Goal: Task Accomplishment & Management: Manage account settings

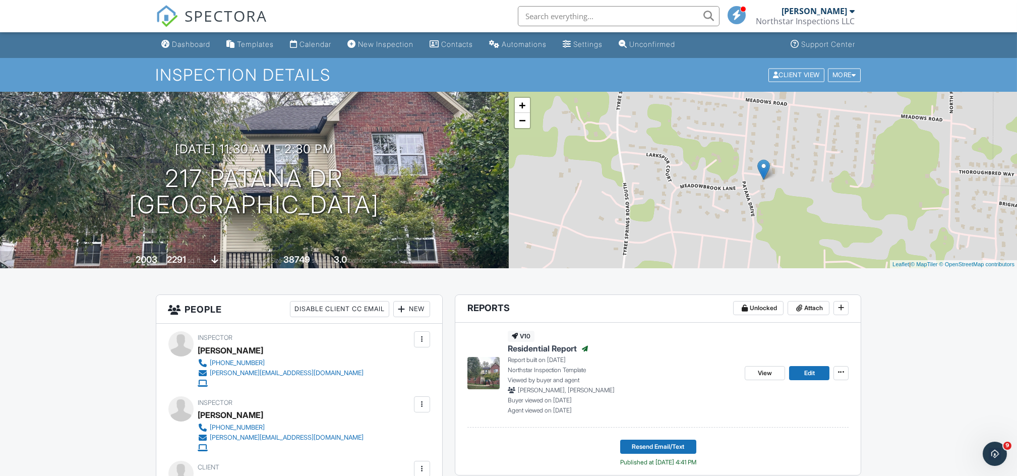
scroll to position [1, 0]
click at [318, 47] on div "Calendar" at bounding box center [316, 44] width 32 height 9
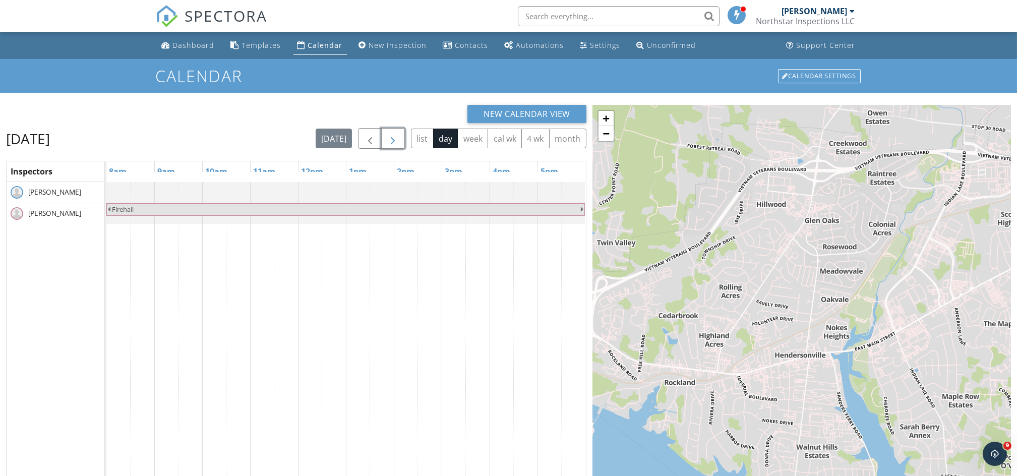
click at [384, 138] on button "button" at bounding box center [393, 138] width 24 height 21
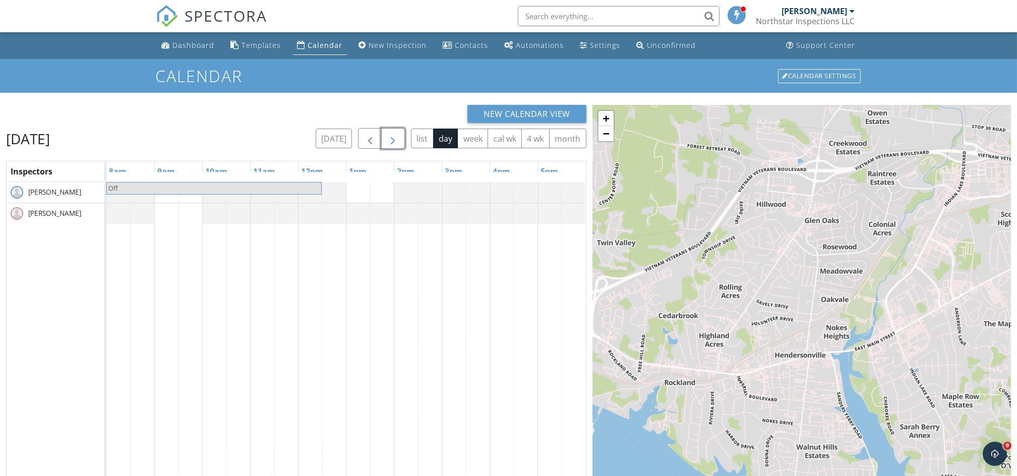
click at [384, 138] on button "button" at bounding box center [393, 138] width 24 height 21
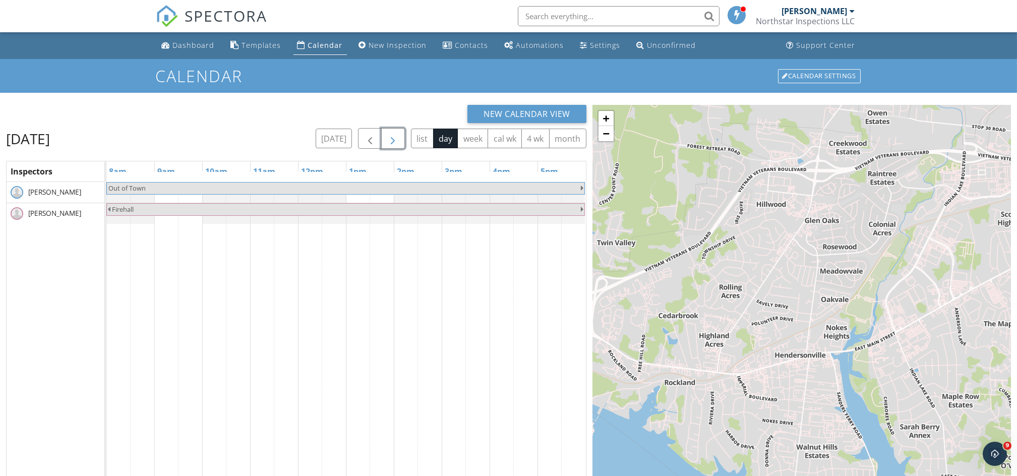
click at [384, 138] on button "button" at bounding box center [393, 138] width 24 height 21
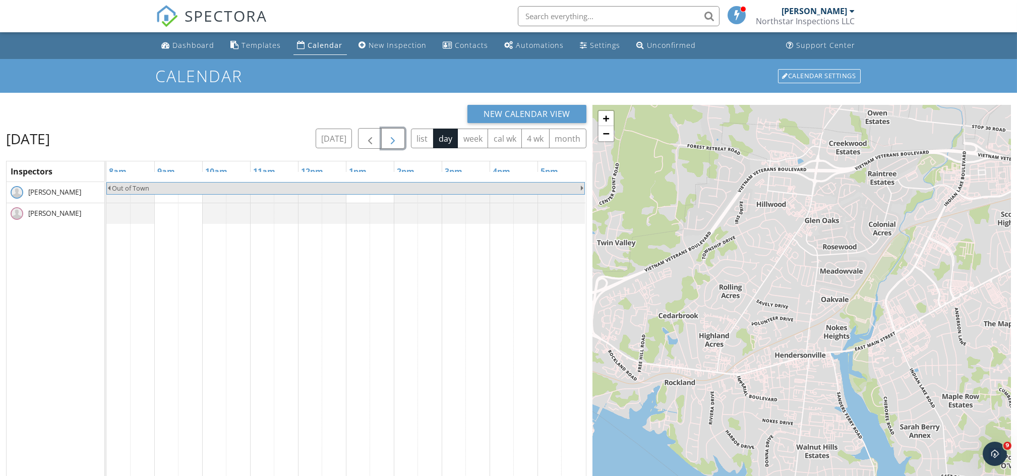
click at [384, 138] on button "button" at bounding box center [393, 138] width 24 height 21
click at [373, 139] on span "button" at bounding box center [370, 139] width 12 height 12
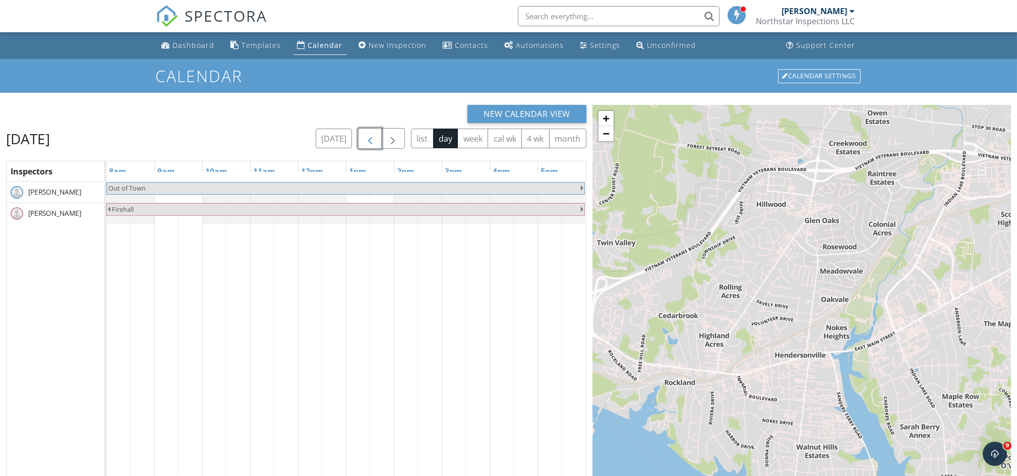
click at [373, 139] on span "button" at bounding box center [370, 139] width 12 height 12
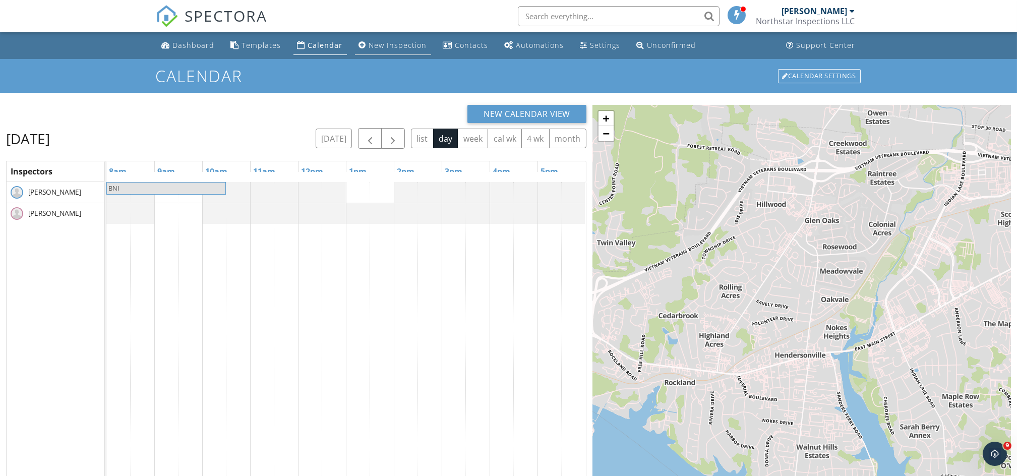
click at [383, 50] on link "New Inspection" at bounding box center [393, 45] width 76 height 19
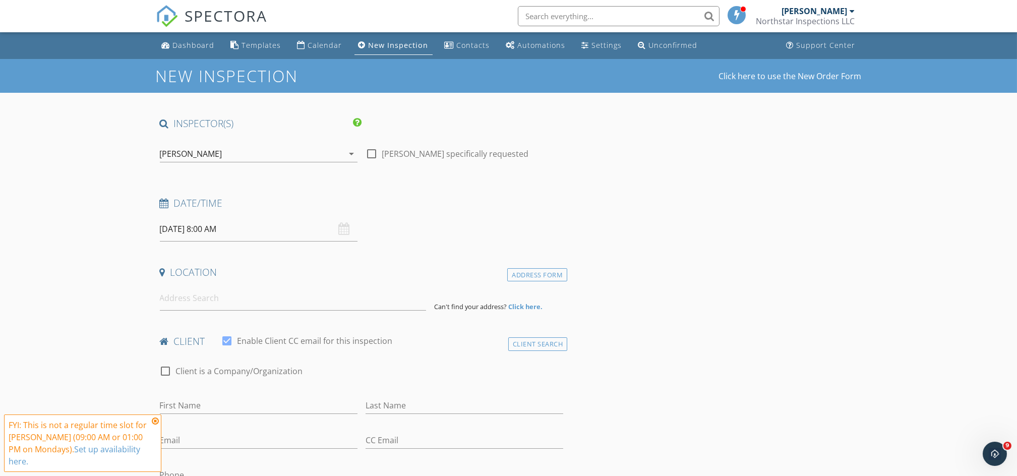
click at [285, 158] on div "[PERSON_NAME]" at bounding box center [251, 154] width 183 height 16
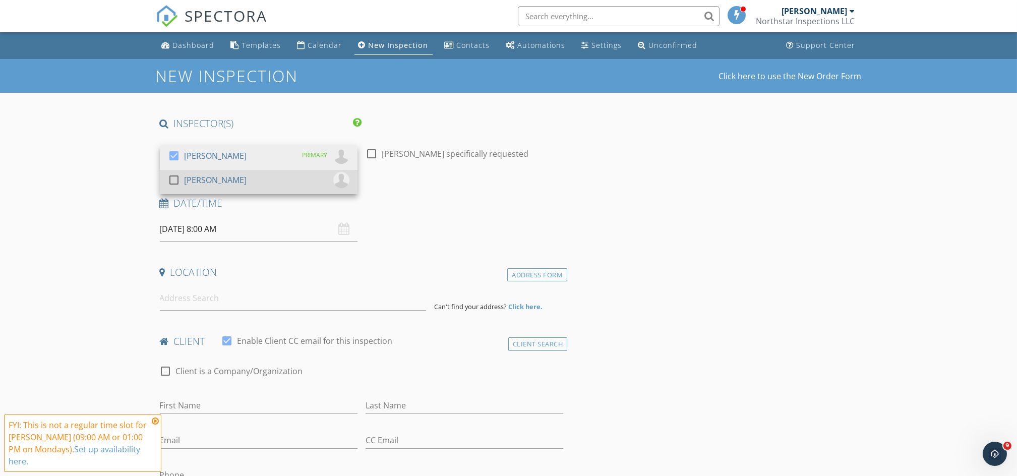
click at [259, 184] on div "check_box_outline_blank Joshua A. Payne" at bounding box center [258, 182] width 181 height 20
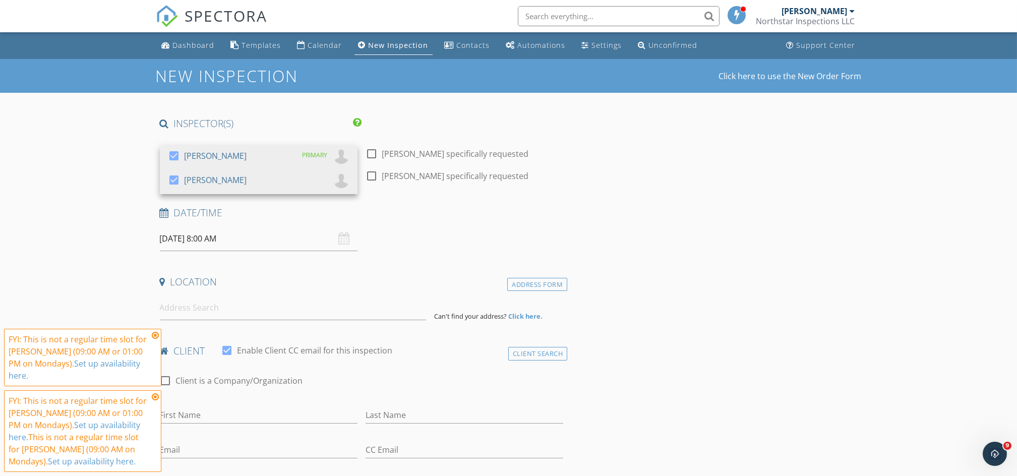
click at [239, 240] on input "09/29/2025 8:00 AM" at bounding box center [259, 238] width 198 height 25
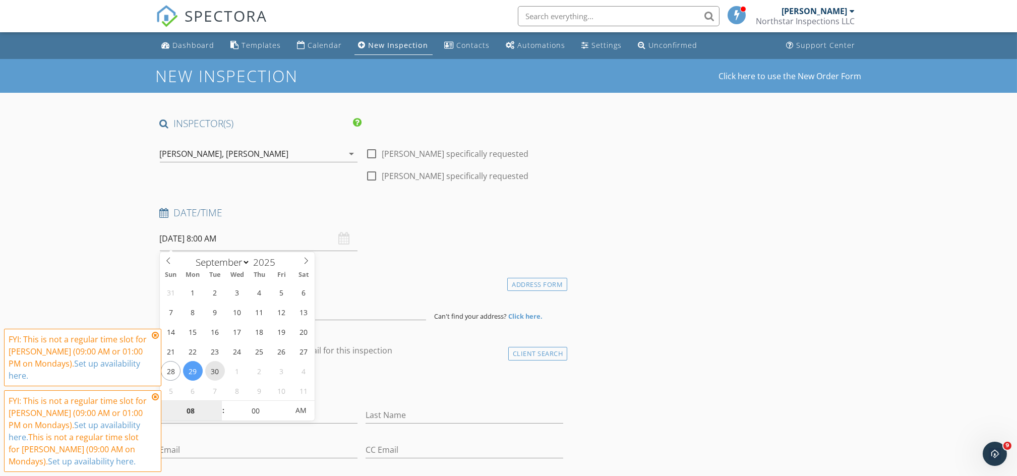
type input "09/30/2025 8:00 AM"
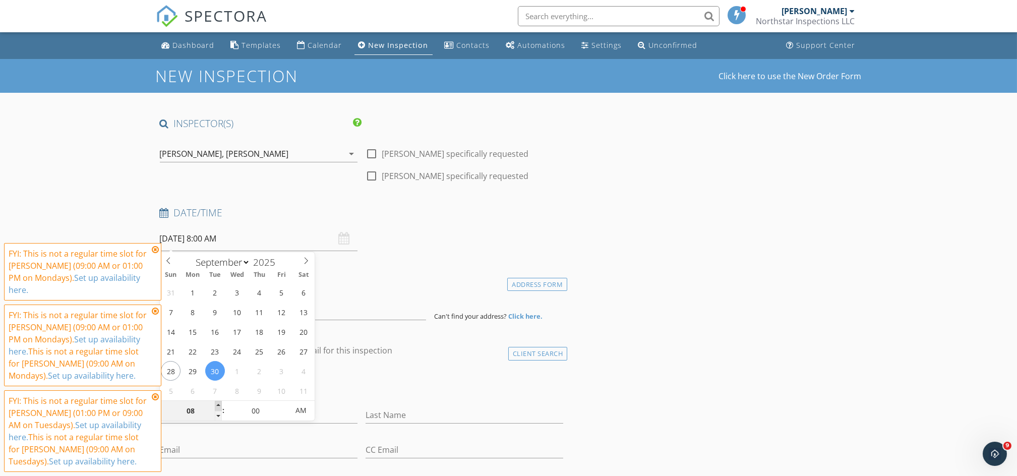
type input "09"
type input "09/30/2025 9:00 AM"
click at [217, 404] on span at bounding box center [218, 406] width 7 height 10
type input "10"
type input "09/30/2025 10:00 AM"
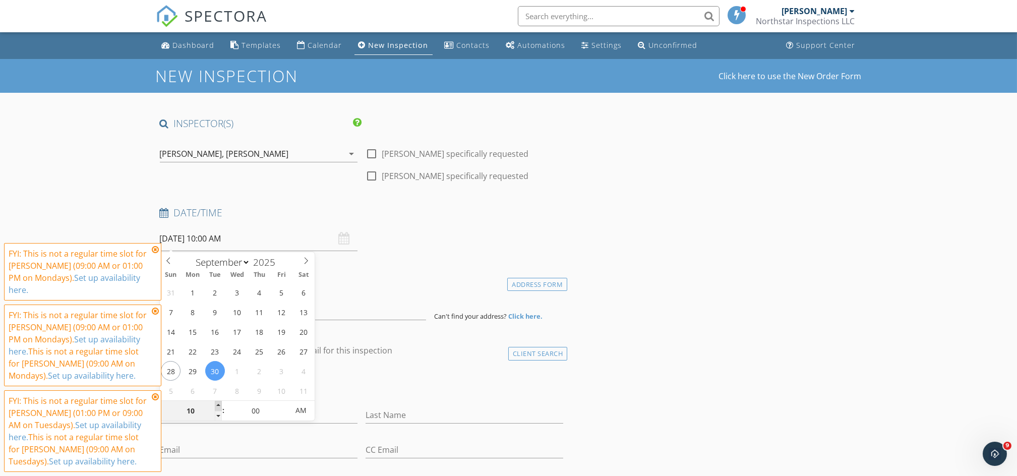
click at [217, 404] on span at bounding box center [218, 406] width 7 height 10
type input "11"
type input "09/30/2025 11:00 AM"
click at [217, 404] on span at bounding box center [218, 406] width 7 height 10
type input "12"
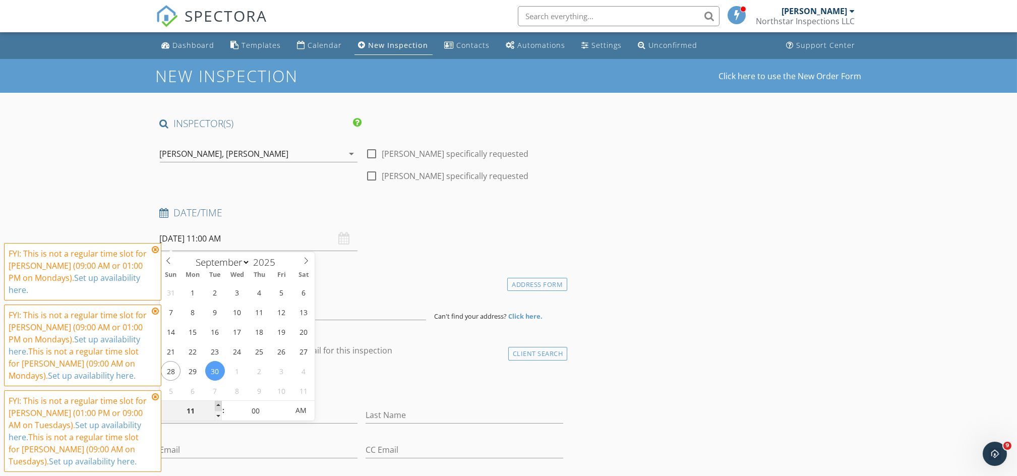
type input "09/30/2025 12:00 PM"
click at [217, 404] on span at bounding box center [218, 406] width 7 height 10
click at [403, 276] on h4 "Location" at bounding box center [362, 281] width 404 height 13
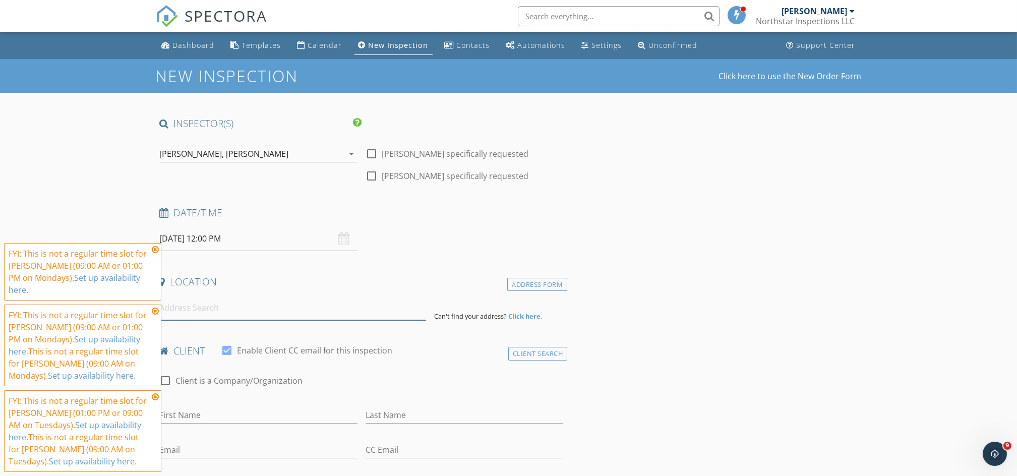
click at [243, 310] on input at bounding box center [293, 307] width 266 height 25
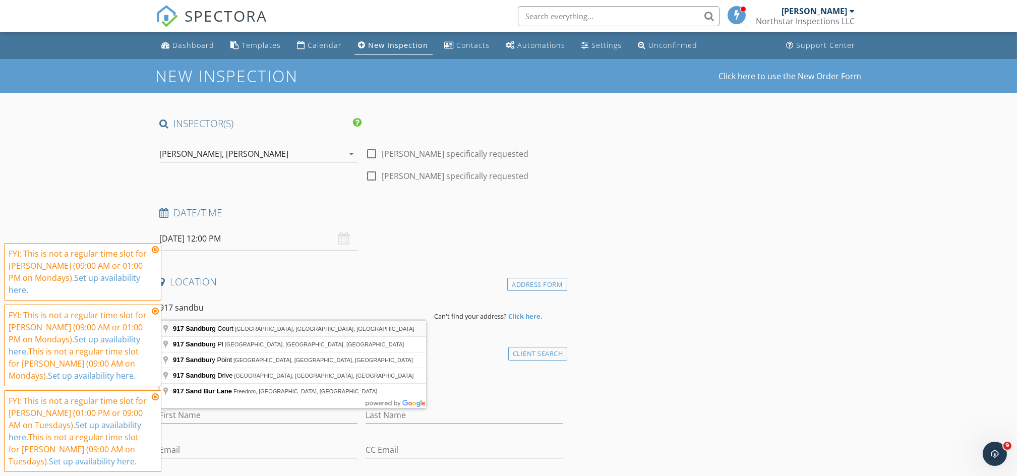
type input "917 Sandburg Court, Nashville, TN, USA"
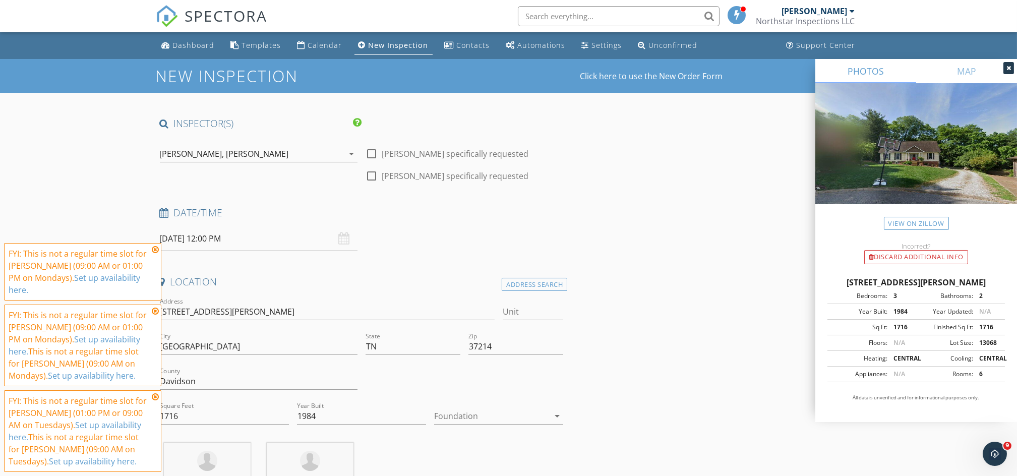
click at [474, 418] on div at bounding box center [491, 416] width 115 height 16
click at [476, 454] on div "Crawlspace" at bounding box center [498, 458] width 113 height 12
click at [293, 156] on div "Jeremy B. Martin, Joshua A. Payne" at bounding box center [251, 154] width 183 height 16
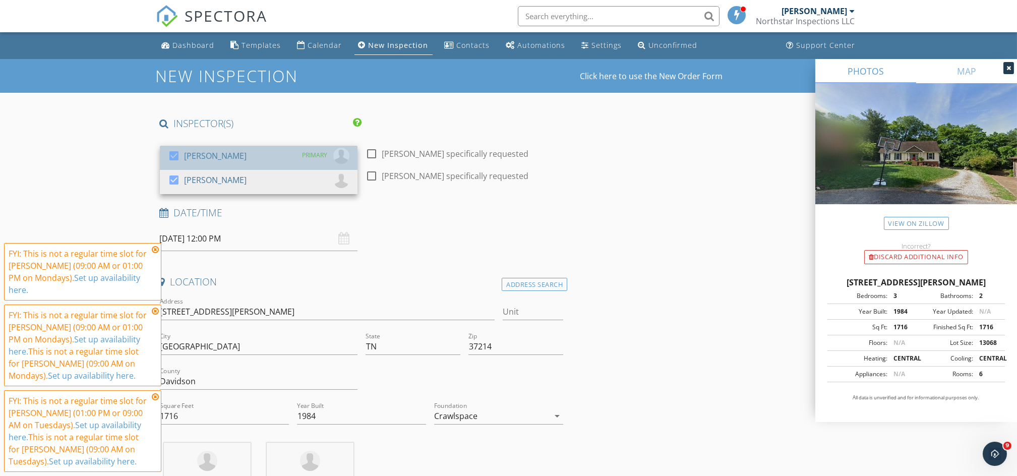
click at [203, 155] on div "[PERSON_NAME]" at bounding box center [215, 156] width 63 height 16
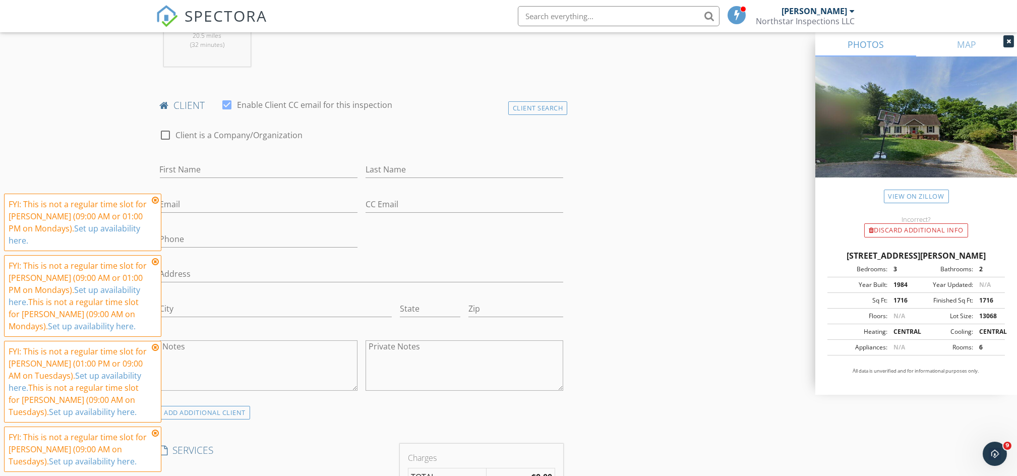
scroll to position [438, 0]
click at [203, 172] on input "First Name" at bounding box center [259, 174] width 198 height 17
type input "Kim"
type input "Cole"
click at [156, 199] on icon at bounding box center [155, 200] width 7 height 8
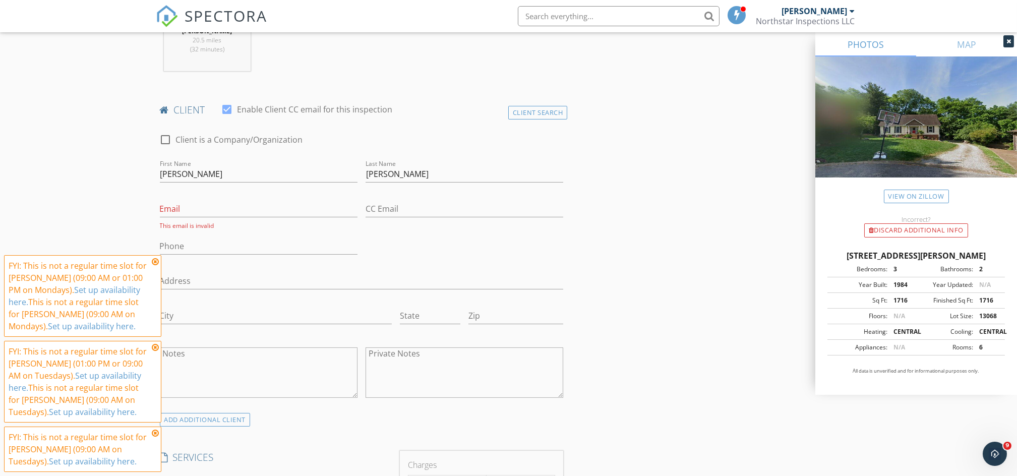
click at [157, 262] on icon at bounding box center [155, 262] width 7 height 8
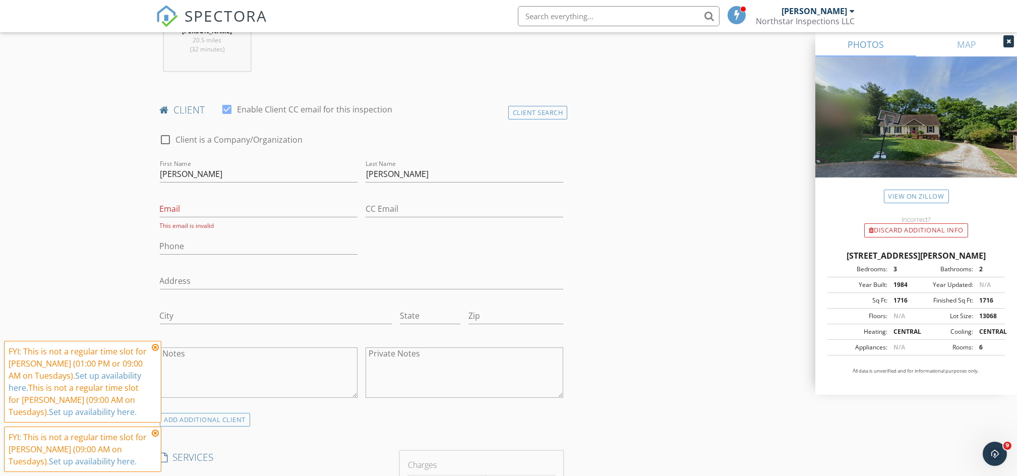
click at [157, 346] on icon at bounding box center [155, 347] width 7 height 8
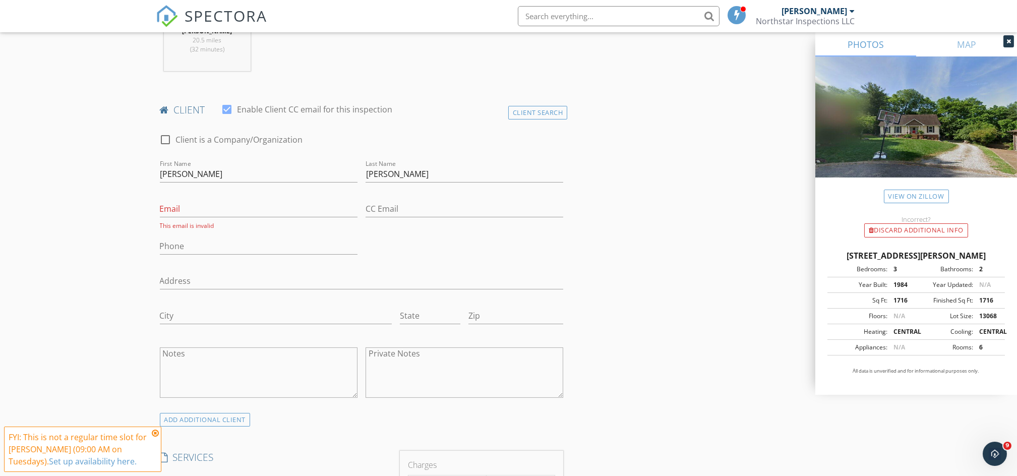
click at [155, 437] on div "FYI: This is not a regular time slot for Joshua A. Payne (09:00 AM on Tuesdays)…" at bounding box center [83, 449] width 148 height 36
click at [155, 432] on icon at bounding box center [155, 433] width 7 height 8
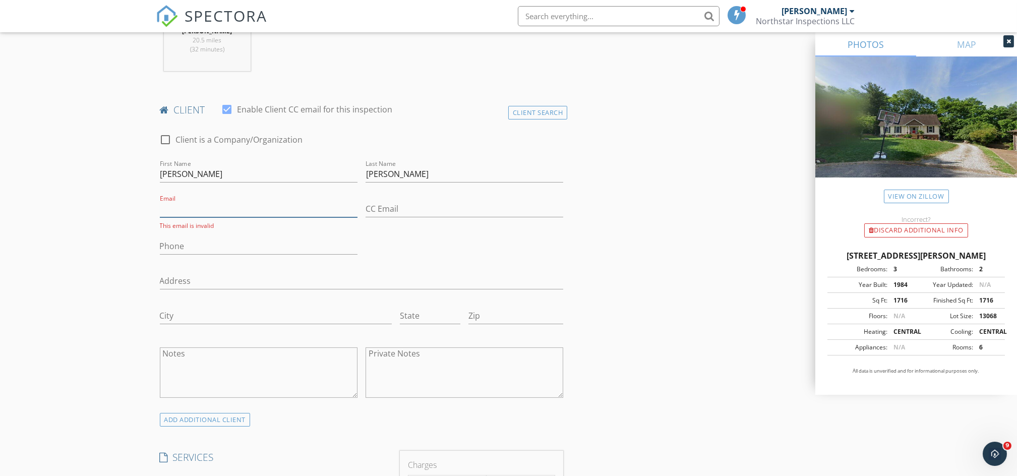
paste input "kaccleaning@gmail.com"
type input "kaccleaning@gmail.com"
click at [207, 247] on input "Phone" at bounding box center [259, 243] width 198 height 17
paste input "615-586-0667"
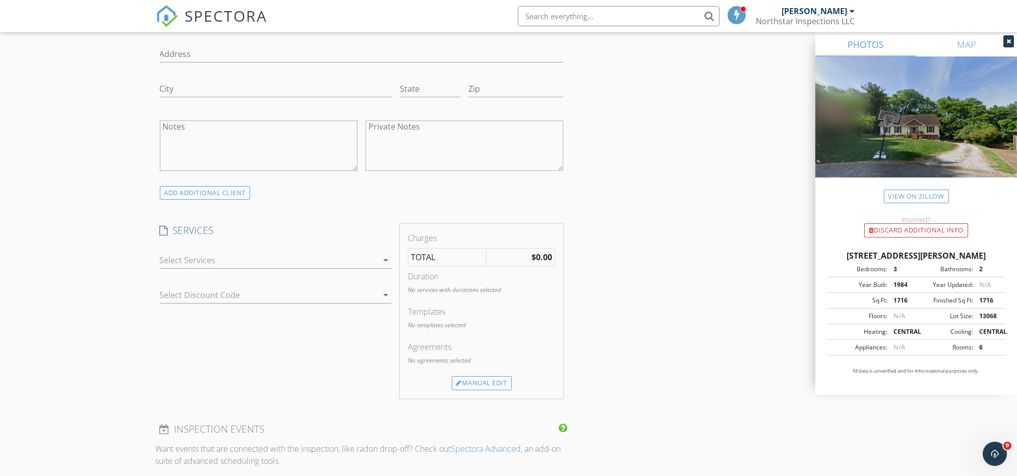
scroll to position [715, 0]
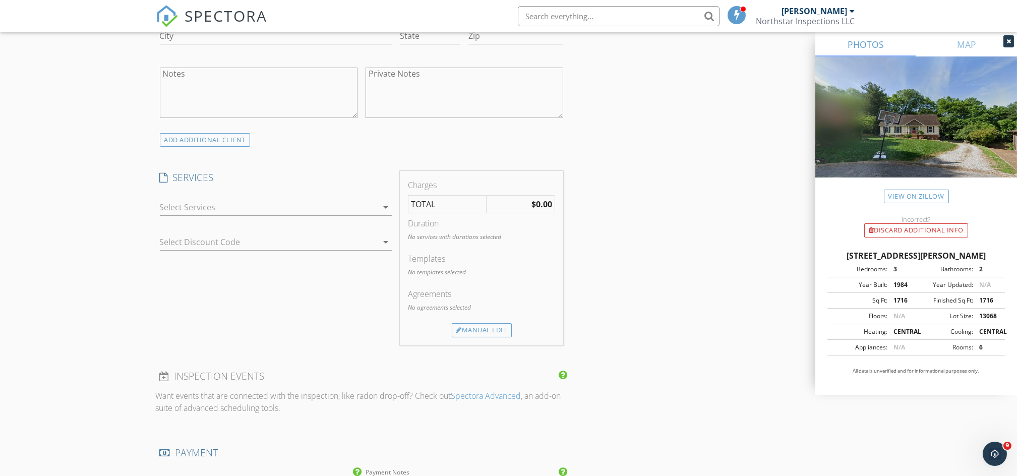
type input "615-586-0667"
click at [362, 212] on div at bounding box center [269, 207] width 218 height 16
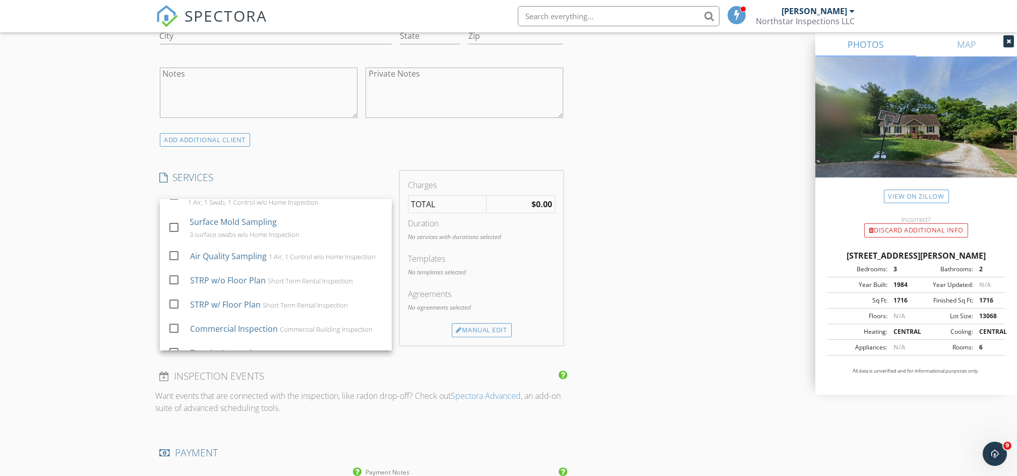
scroll to position [91, 0]
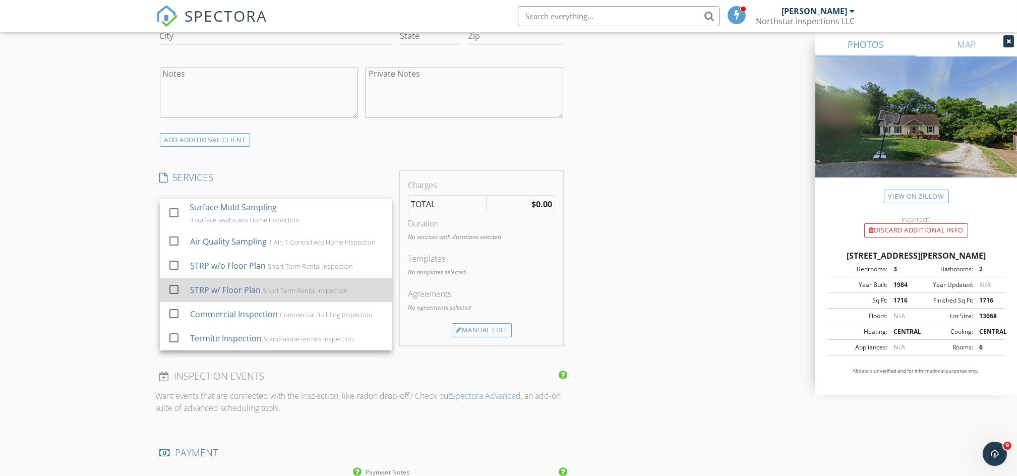
click at [339, 291] on div "Short Term Rental Inspection" at bounding box center [304, 290] width 85 height 8
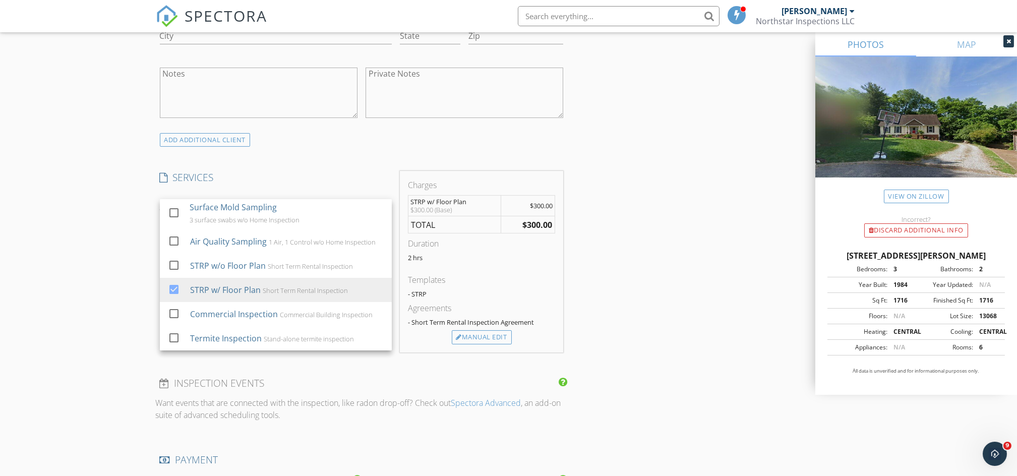
click at [611, 336] on div "INSPECTOR(S) check_box_outline_blank Jeremy B. Martin check_box Joshua A. Payne…" at bounding box center [509, 346] width 706 height 1888
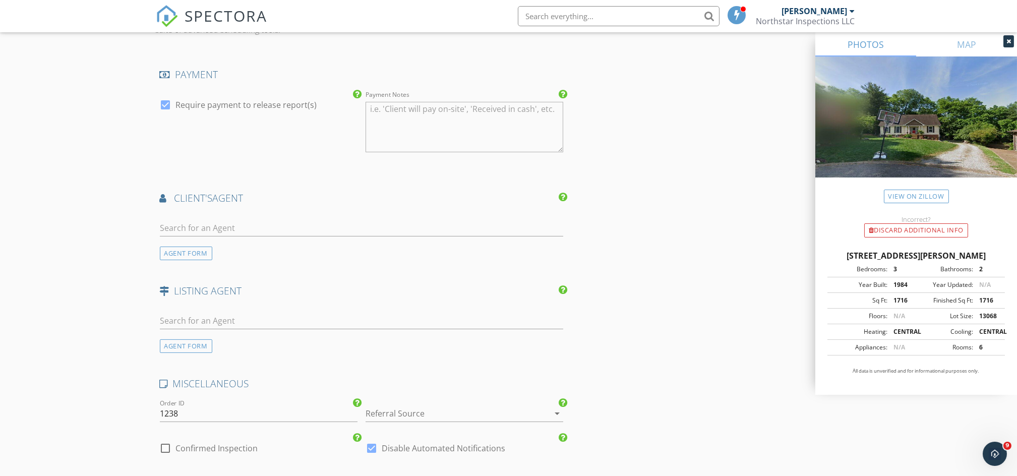
scroll to position [1109, 0]
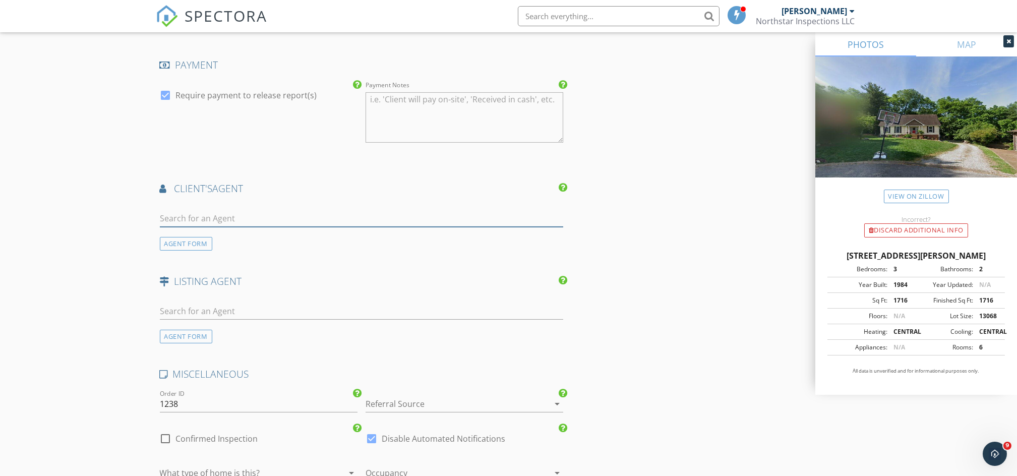
click at [370, 222] on input "text" at bounding box center [362, 218] width 404 height 17
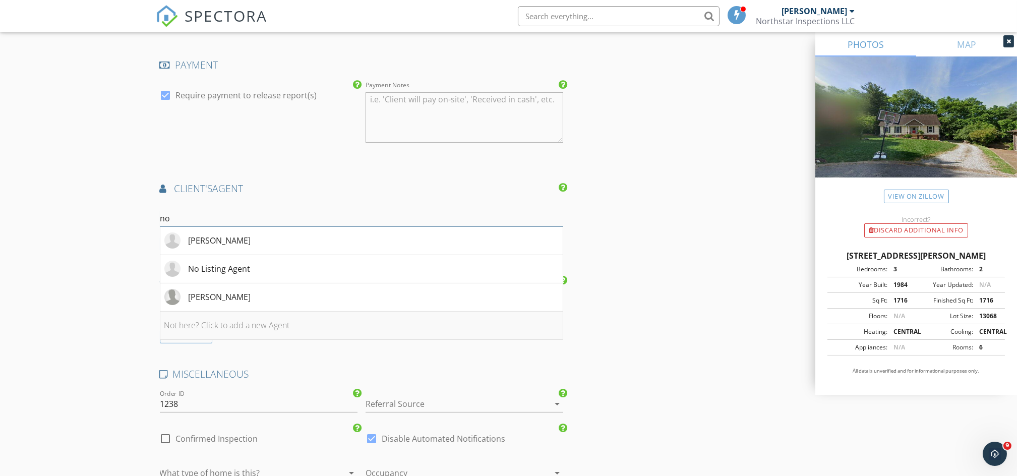
type input "no"
click at [260, 320] on li "Not here? Click to add a new Agent" at bounding box center [361, 326] width 403 height 28
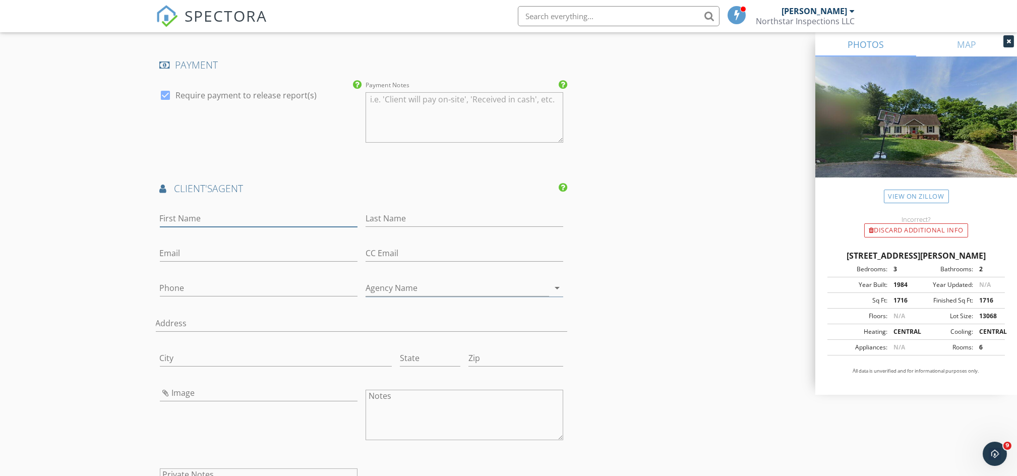
click at [228, 217] on input "First Name" at bounding box center [259, 218] width 198 height 17
type input "No"
type input "Buyer's Agent"
click at [191, 250] on input "Email" at bounding box center [259, 253] width 198 height 17
click at [581, 355] on div "INSPECTOR(S) check_box_outline_blank Jeremy B. Martin check_box Joshua A. Payne…" at bounding box center [509, 101] width 706 height 2188
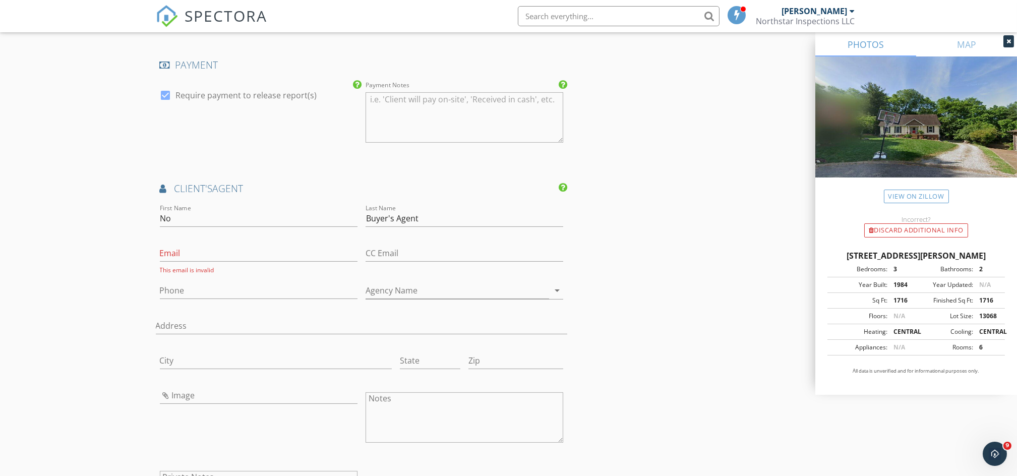
scroll to position [1526, 0]
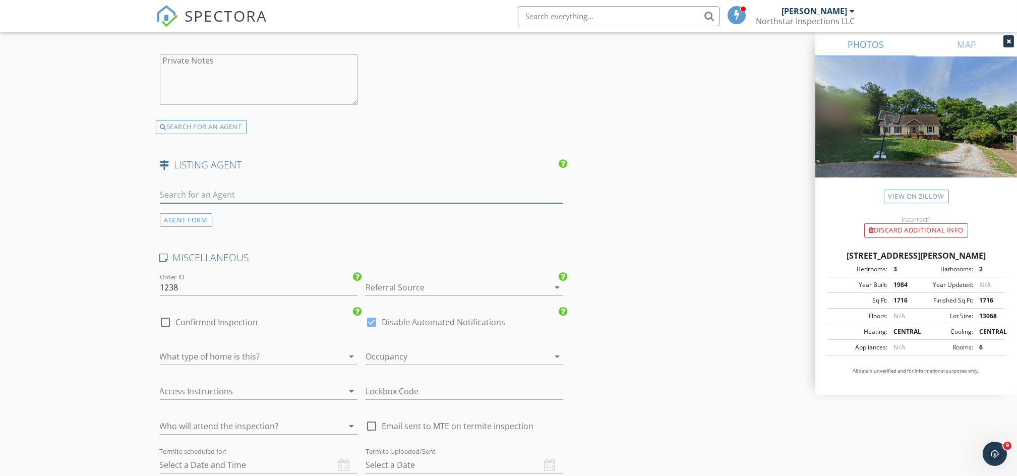
click at [228, 195] on input "text" at bounding box center [362, 195] width 404 height 17
type input "no lis"
click at [229, 218] on div "No Listing Agent" at bounding box center [220, 217] width 62 height 12
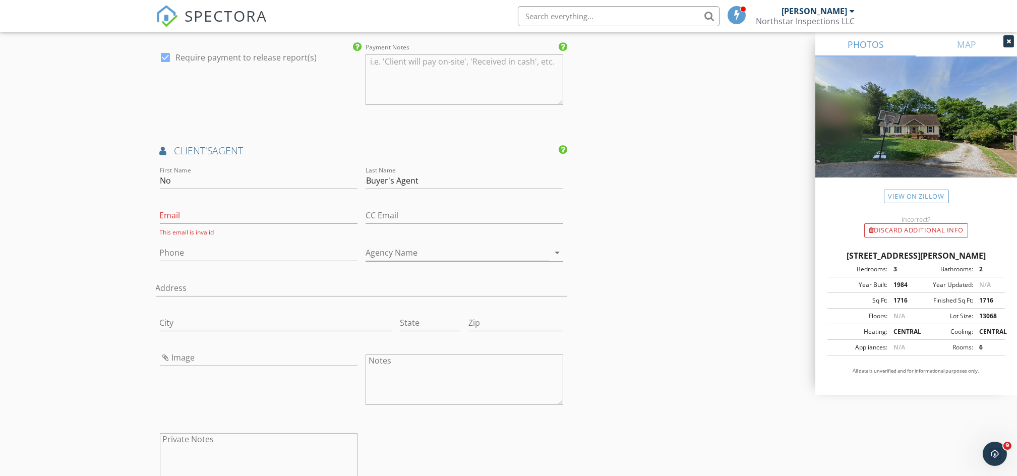
scroll to position [1132, 0]
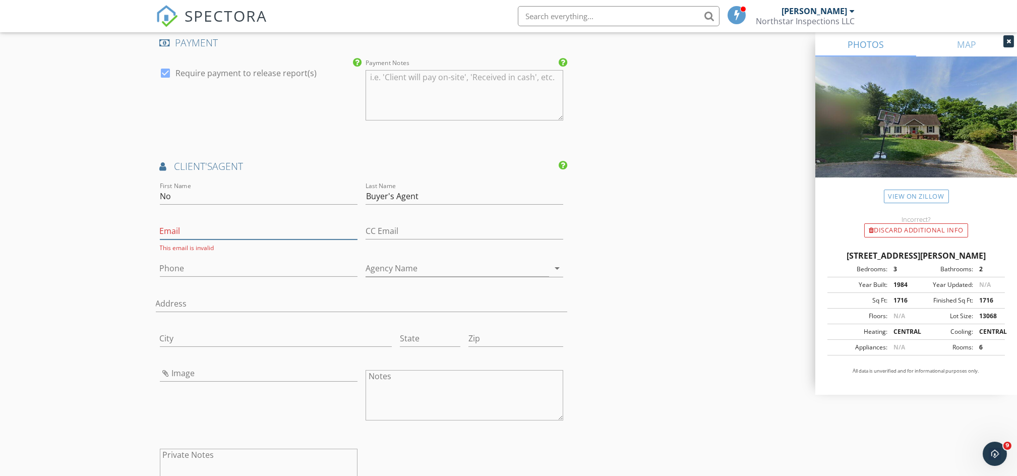
click at [232, 233] on input "Email" at bounding box center [259, 231] width 198 height 17
type input "hello@northstarinspects.com"
type input "615-957-2363"
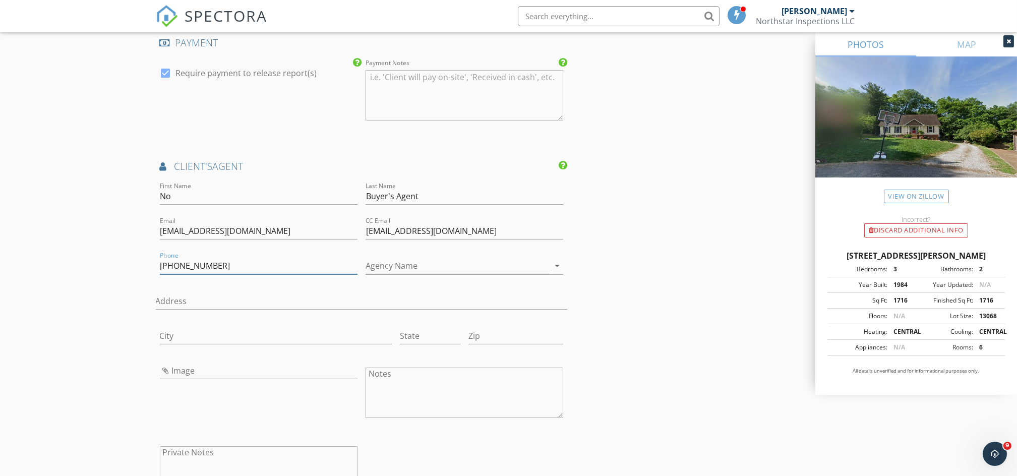
drag, startPoint x: 220, startPoint y: 263, endPoint x: 9, endPoint y: 285, distance: 212.3
click at [9, 285] on div "New Inspection Click here to use the New Order Form INSPECTOR(S) check_box_outl…" at bounding box center [508, 210] width 1017 height 2567
drag, startPoint x: 507, startPoint y: 226, endPoint x: 351, endPoint y: 228, distance: 155.8
click at [351, 228] on div "First Name No Last Name Buyer's Agent Email hello@northstarinspects.com CC Emai…" at bounding box center [362, 346] width 412 height 332
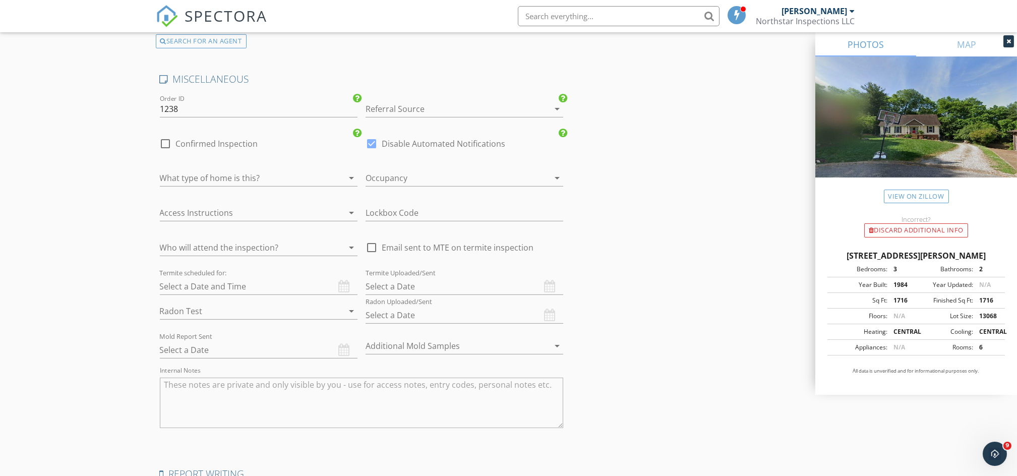
scroll to position [2063, 0]
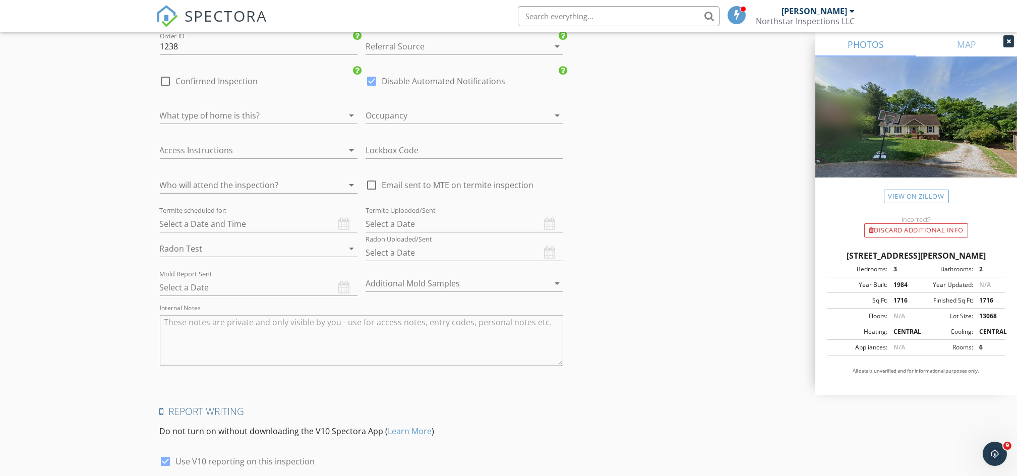
click at [283, 119] on div at bounding box center [244, 115] width 169 height 16
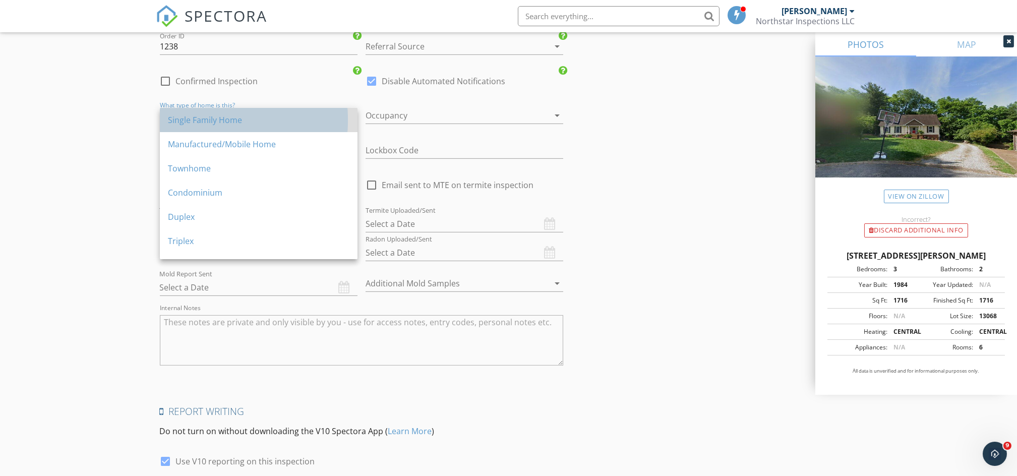
click at [276, 130] on div "Single Family Home" at bounding box center [258, 120] width 181 height 24
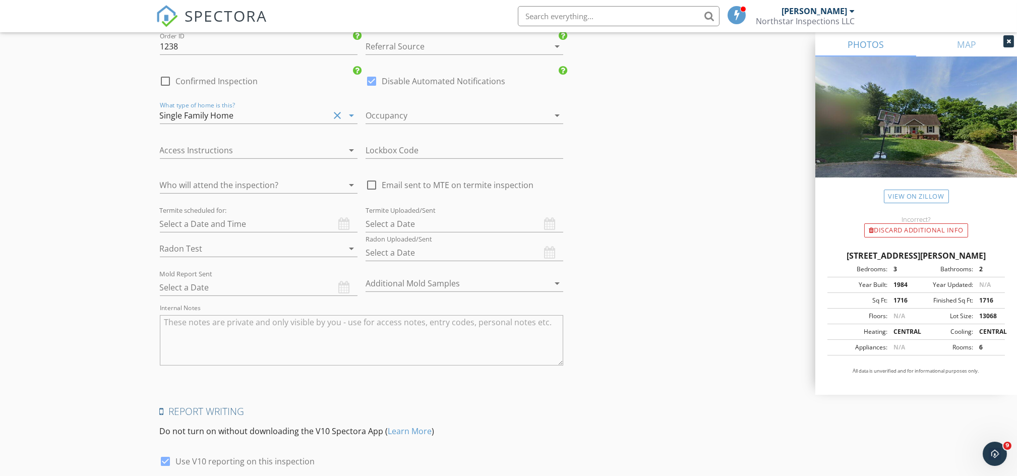
click at [425, 114] on div at bounding box center [449, 115] width 169 height 16
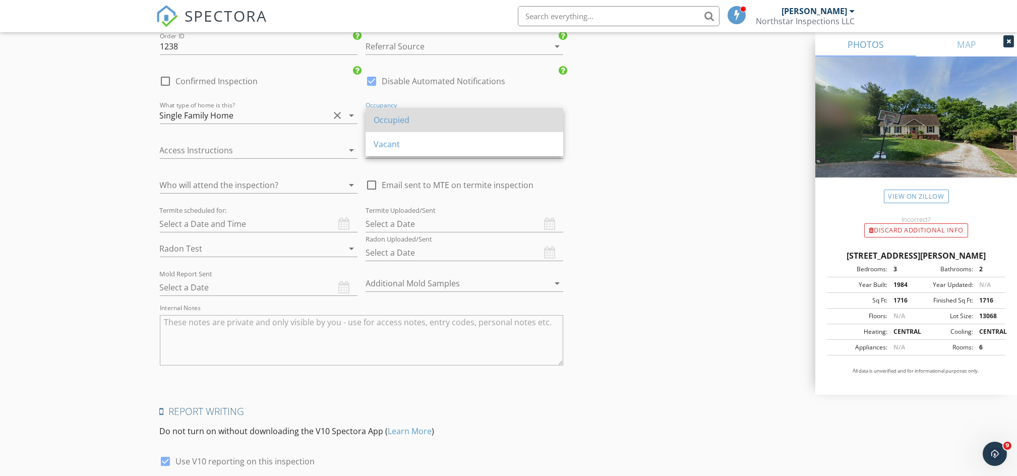
click at [425, 126] on div "Occupied" at bounding box center [464, 120] width 181 height 24
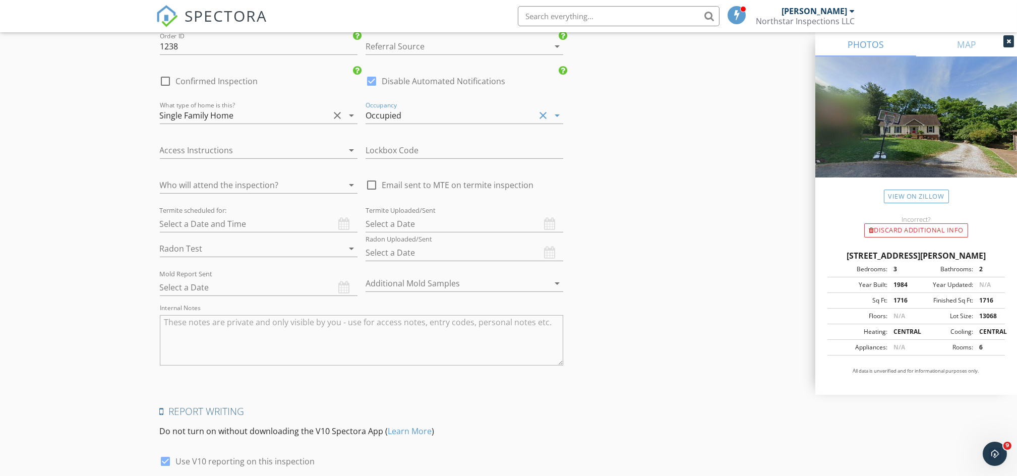
click at [283, 154] on div at bounding box center [244, 150] width 169 height 16
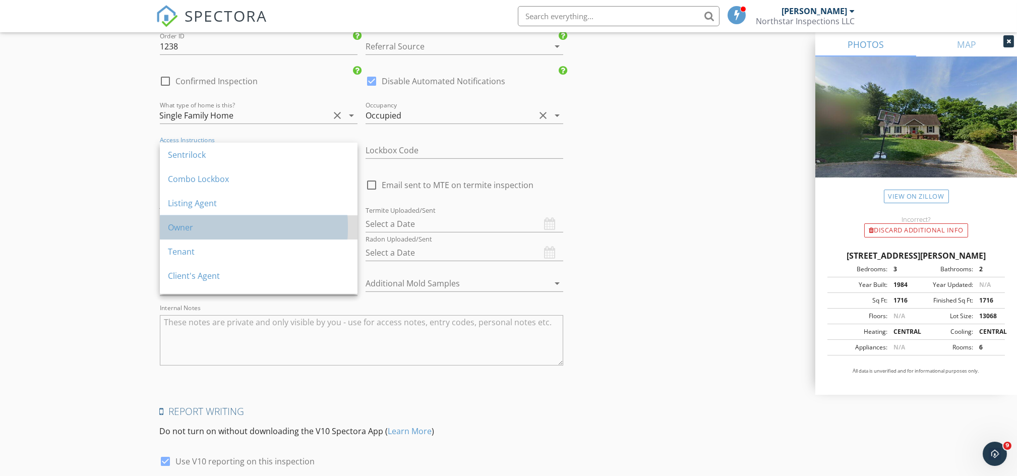
click at [226, 228] on div "Owner" at bounding box center [258, 227] width 181 height 12
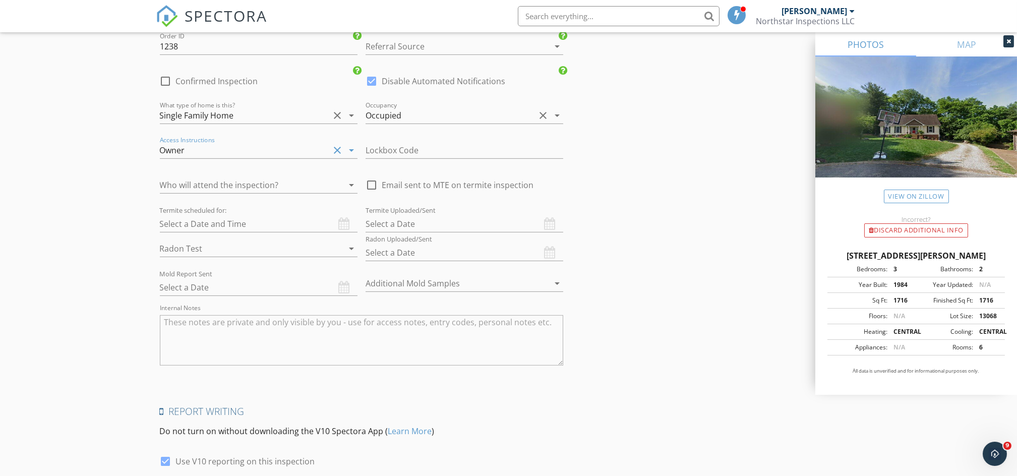
click at [231, 253] on div at bounding box center [244, 248] width 169 height 16
click at [214, 268] on div "No" at bounding box center [258, 277] width 181 height 24
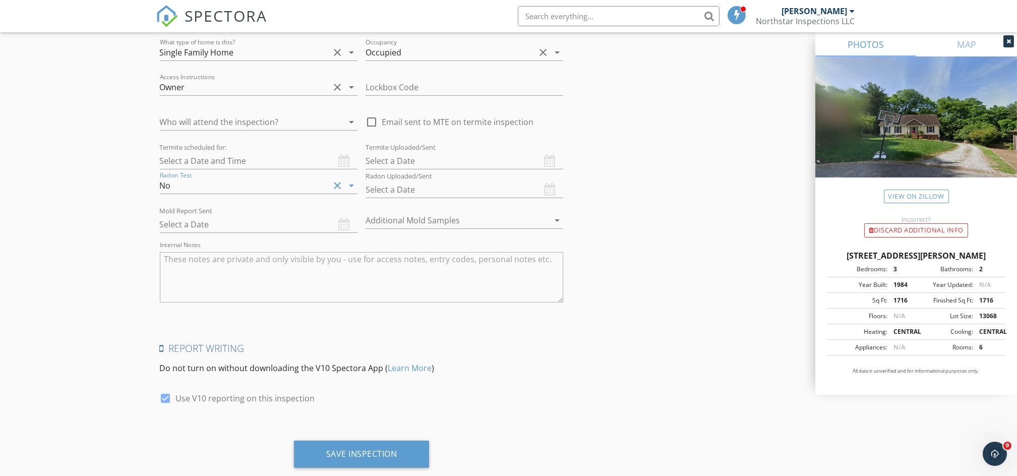
scroll to position [2150, 0]
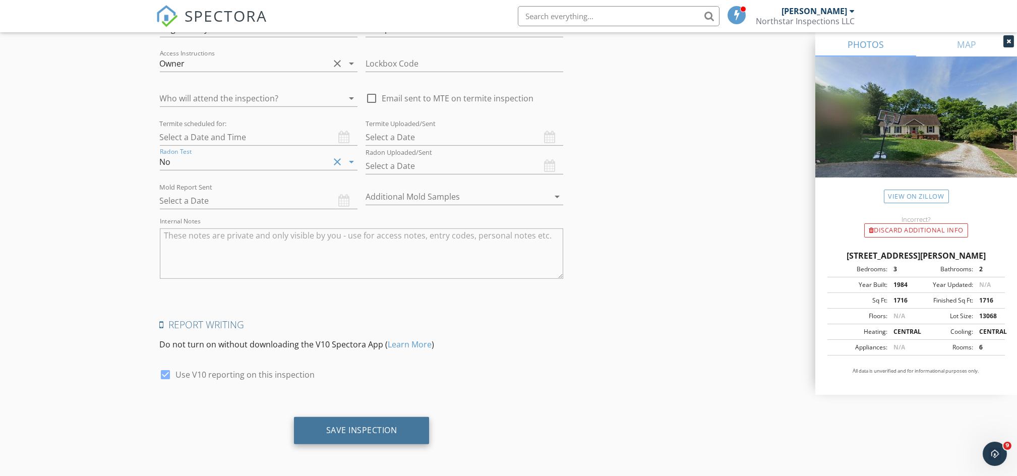
click at [378, 439] on div "Save Inspection" at bounding box center [362, 430] width 136 height 27
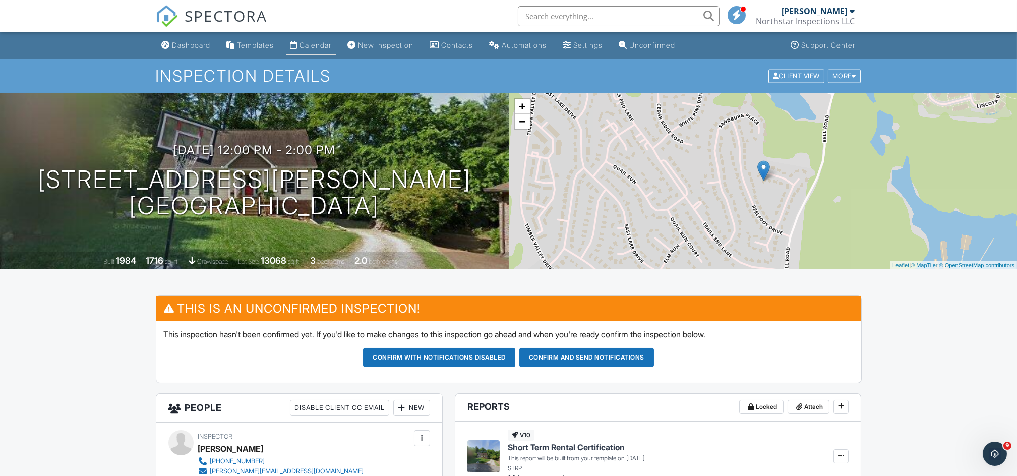
click at [308, 41] on div "Calendar" at bounding box center [316, 45] width 32 height 9
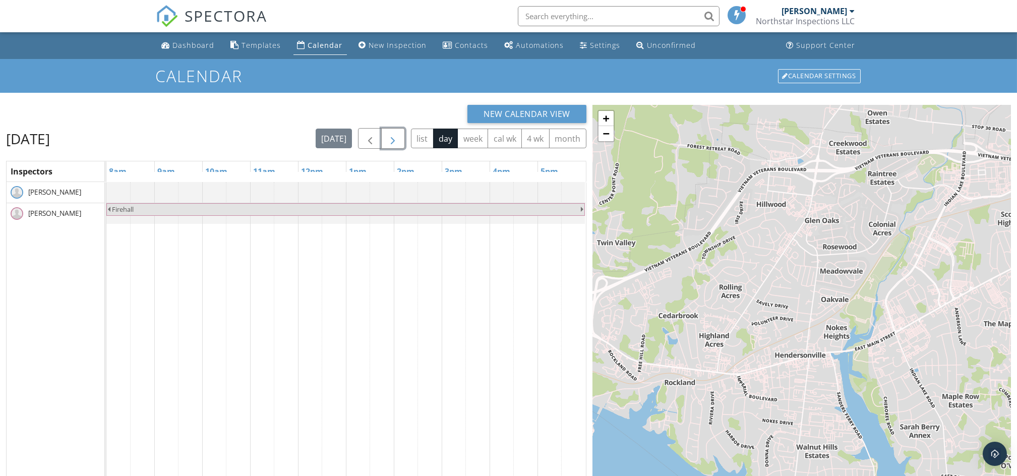
click at [394, 139] on span "button" at bounding box center [393, 139] width 12 height 12
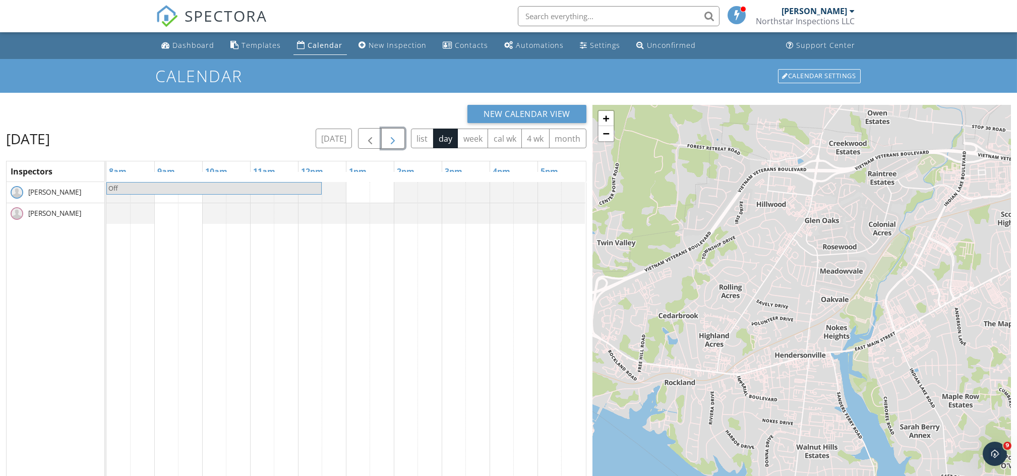
click at [394, 139] on span "button" at bounding box center [393, 139] width 12 height 12
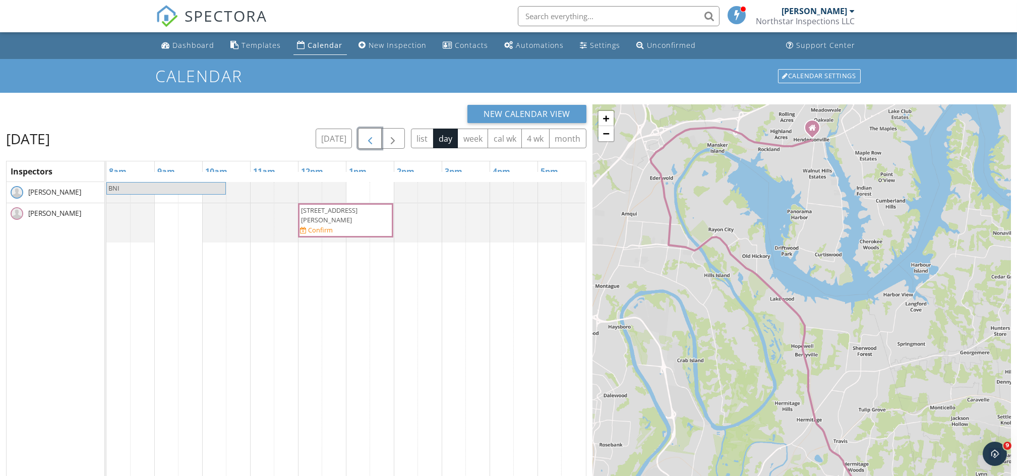
click at [374, 139] on span "button" at bounding box center [370, 139] width 12 height 12
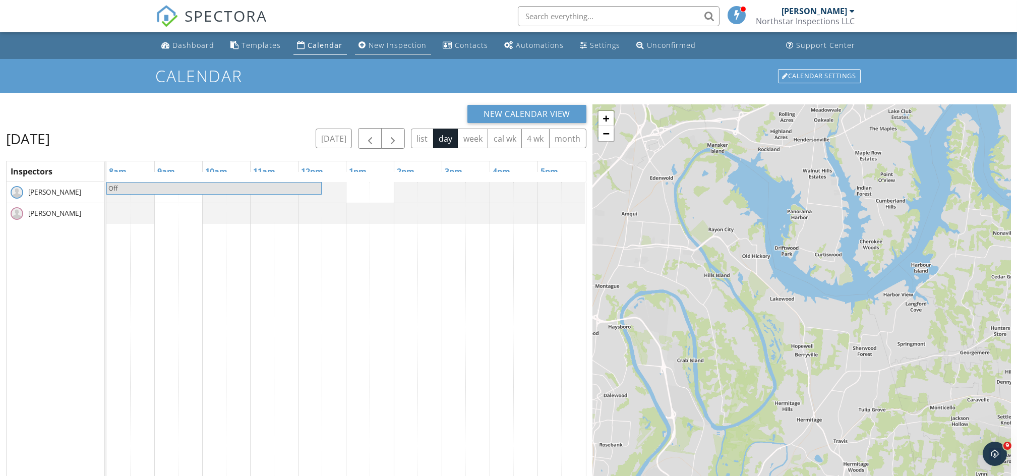
click at [382, 47] on div "New Inspection" at bounding box center [398, 45] width 58 height 10
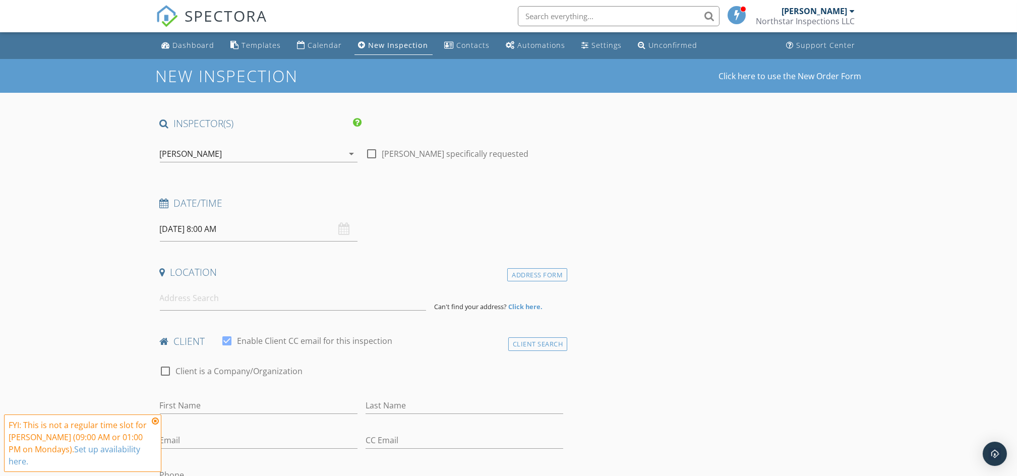
click at [225, 156] on div "[PERSON_NAME]" at bounding box center [251, 154] width 183 height 16
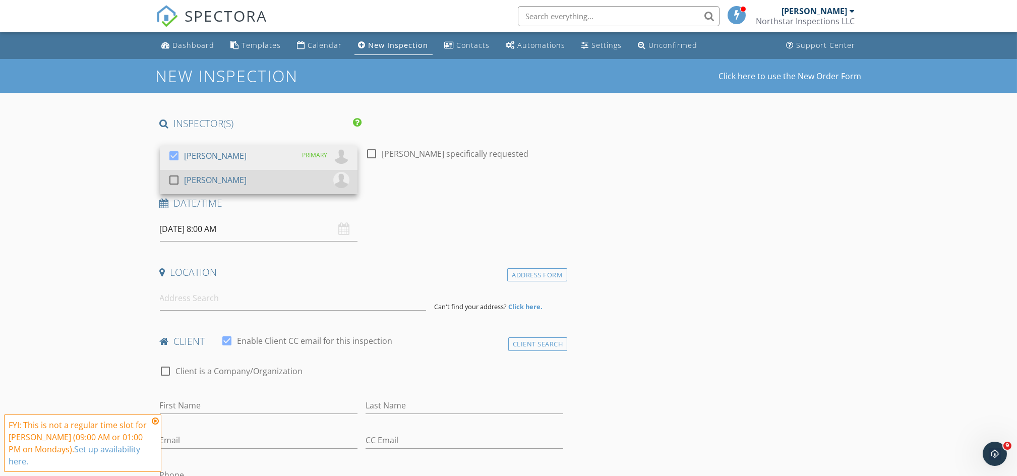
click at [226, 181] on div "[PERSON_NAME]" at bounding box center [215, 180] width 63 height 16
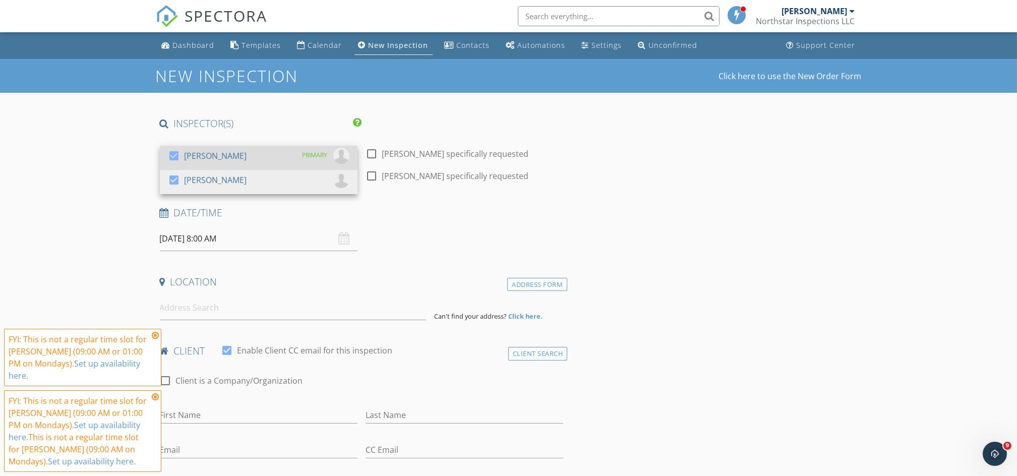
click at [232, 154] on div "[PERSON_NAME]" at bounding box center [215, 156] width 63 height 16
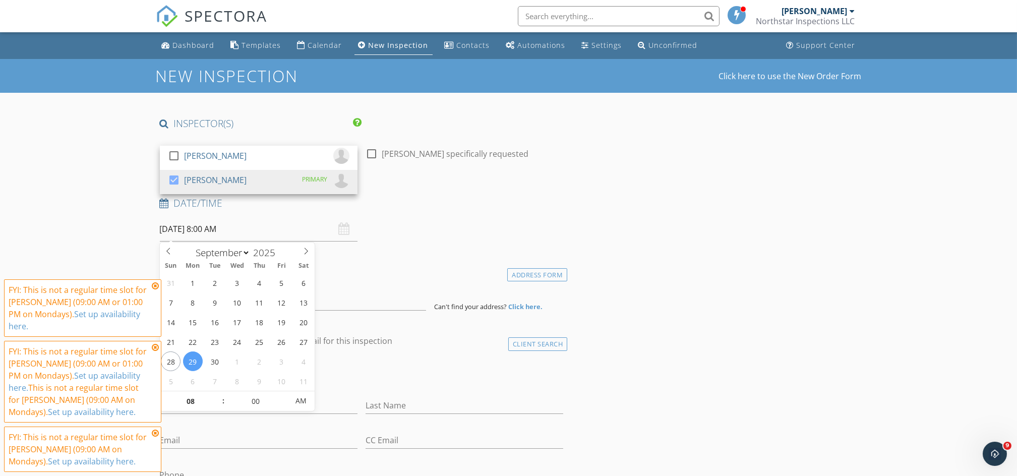
click at [216, 234] on input "09/29/2025 8:00 AM" at bounding box center [259, 229] width 198 height 25
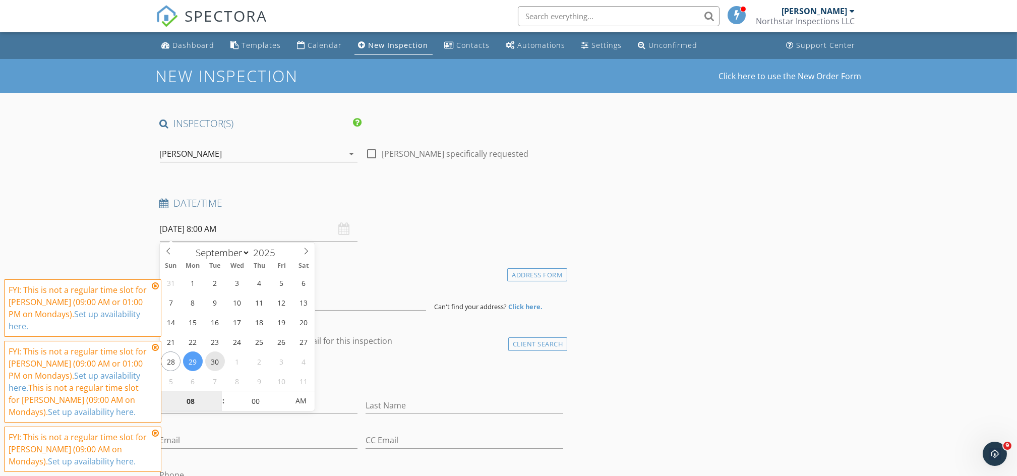
type input "09/30/2025 8:00 AM"
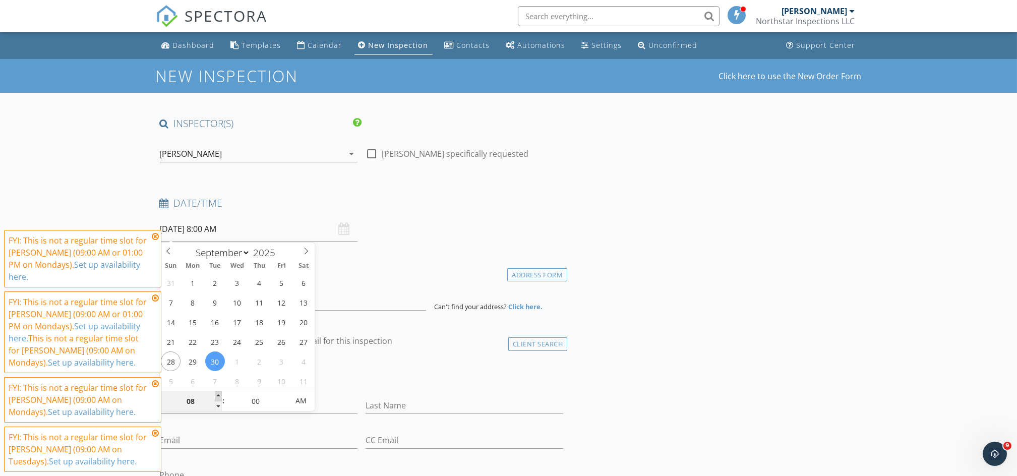
type input "09"
type input "09/30/2025 9:00 AM"
click at [219, 394] on span at bounding box center [218, 396] width 7 height 10
type input "10"
type input "09/30/2025 10:00 AM"
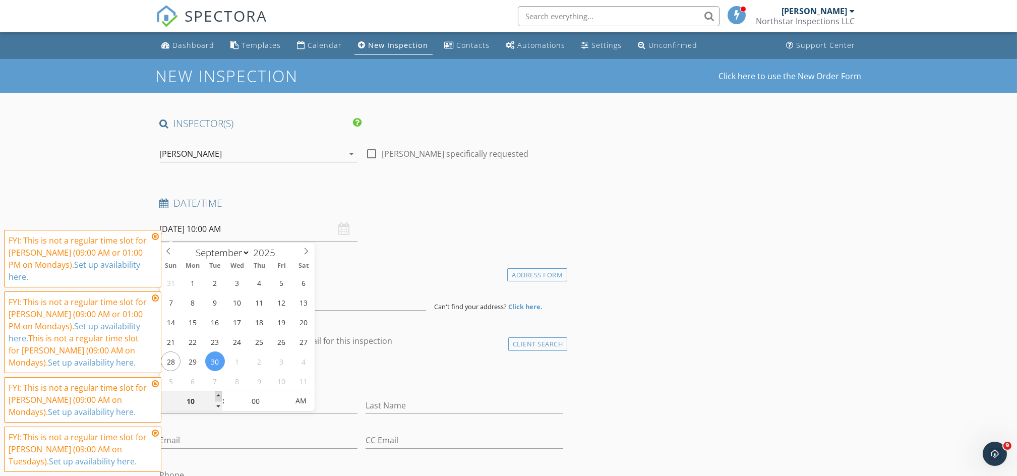
click at [219, 394] on span at bounding box center [218, 396] width 7 height 10
type input "11"
type input "09/30/2025 11:00 AM"
click at [219, 394] on span at bounding box center [218, 396] width 7 height 10
type input "12"
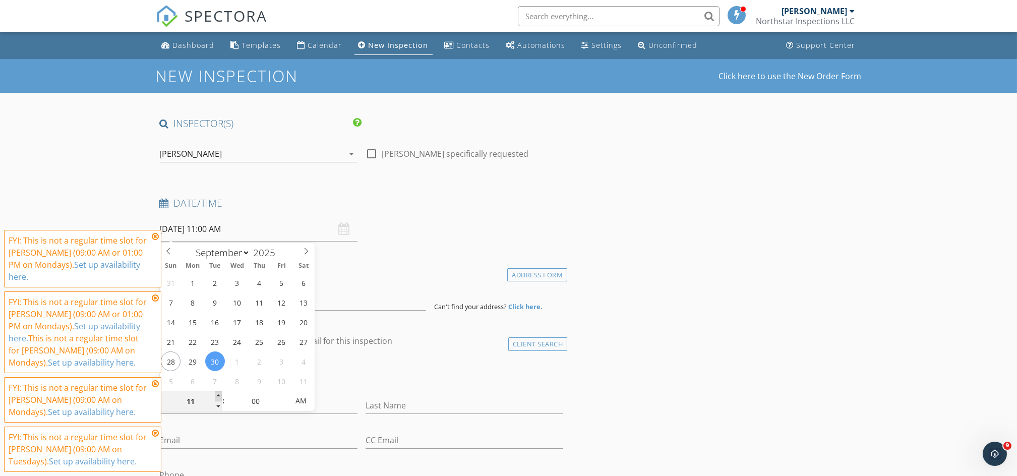
type input "[DATE] 12:00 PM"
click at [219, 394] on span at bounding box center [218, 396] width 7 height 10
type input "01"
type input "09/30/2025 1:00 PM"
click at [219, 394] on span at bounding box center [218, 396] width 7 height 10
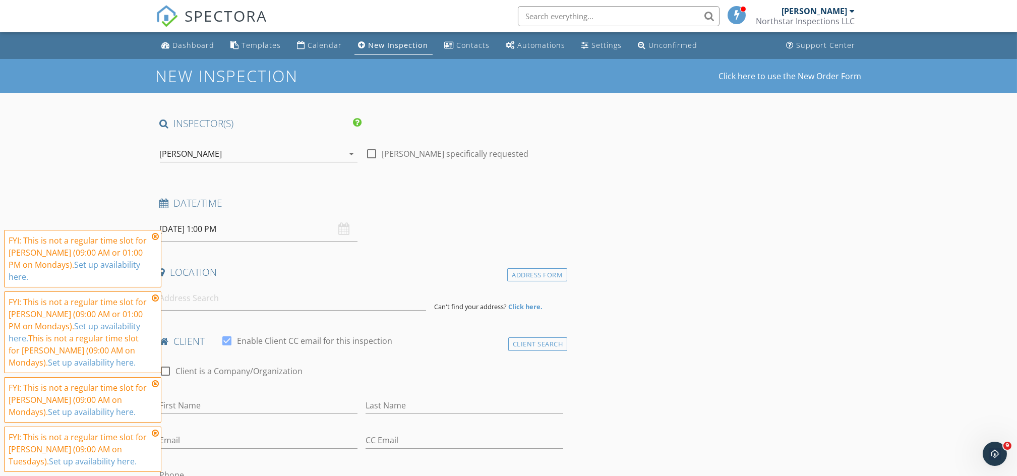
click at [154, 233] on icon at bounding box center [155, 236] width 7 height 8
click at [152, 297] on icon at bounding box center [155, 298] width 7 height 8
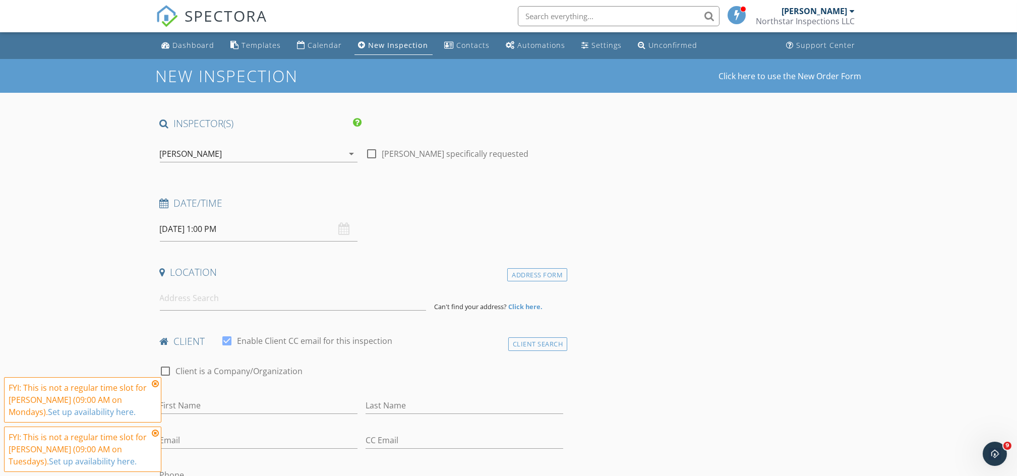
click at [154, 383] on icon at bounding box center [155, 384] width 7 height 8
click at [156, 436] on icon at bounding box center [155, 433] width 7 height 8
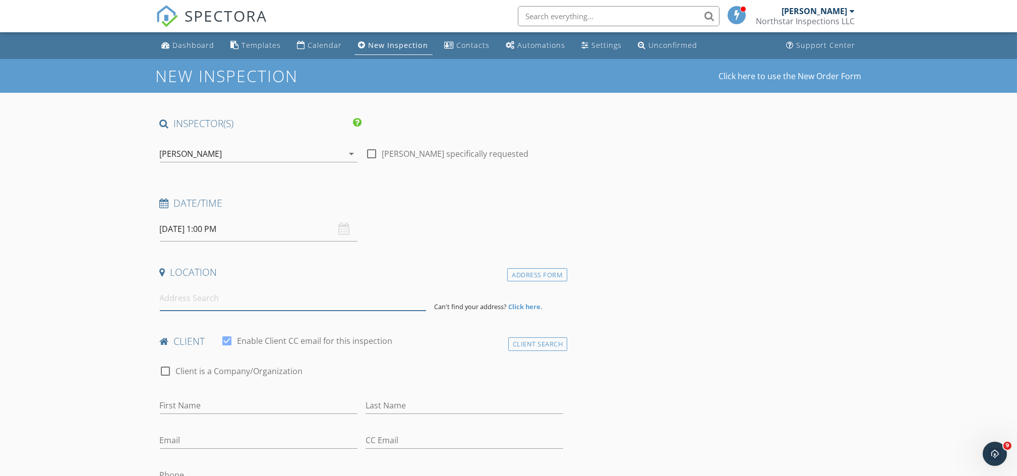
click at [218, 302] on input at bounding box center [293, 298] width 266 height 25
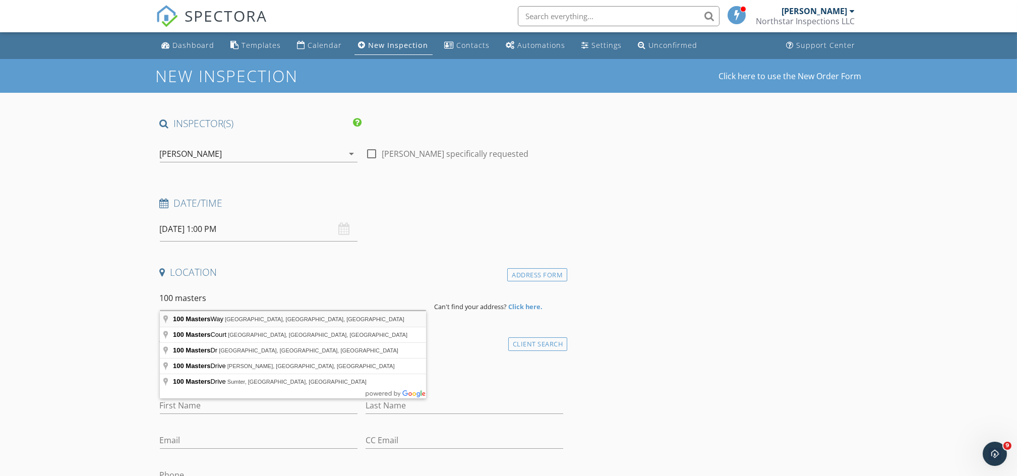
type input "100 Masters Way, Hendersonville, TN, USA"
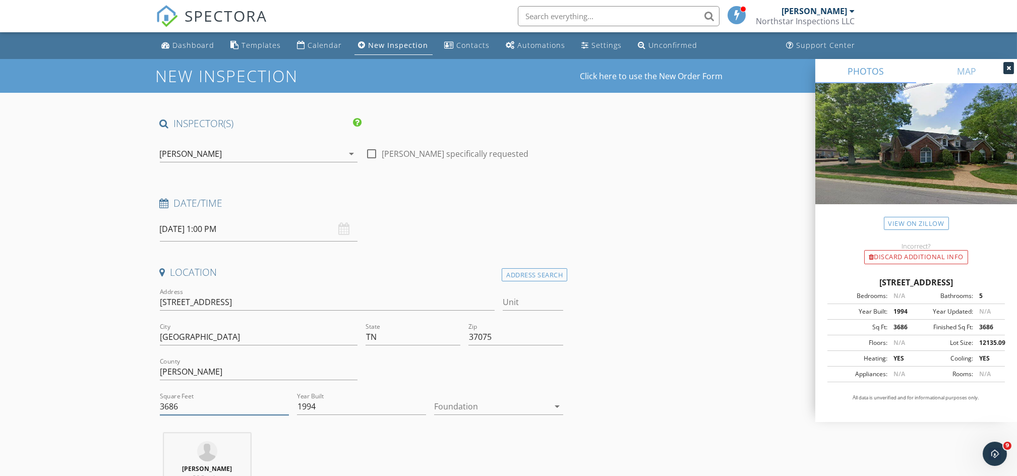
click at [190, 409] on input "3686" at bounding box center [224, 406] width 129 height 17
type input "3692"
click at [466, 401] on div at bounding box center [491, 406] width 115 height 16
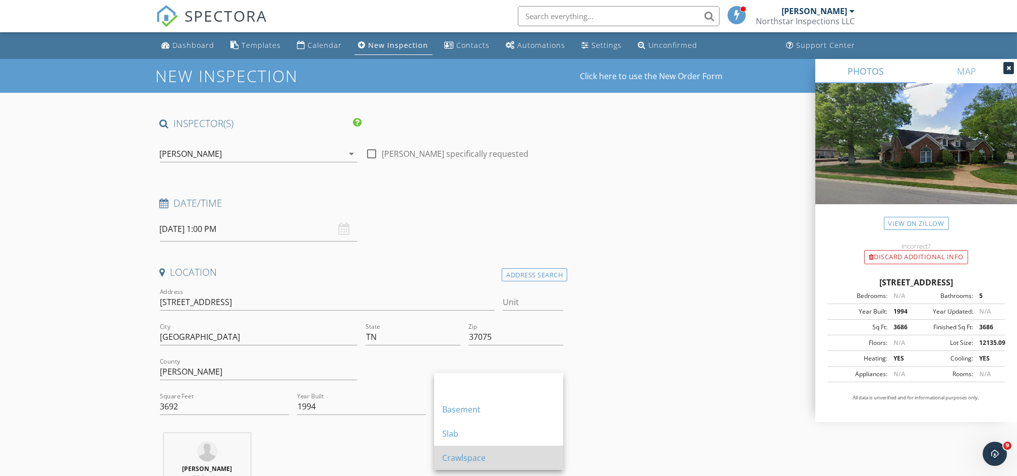
click at [473, 449] on div "Crawlspace" at bounding box center [498, 458] width 113 height 24
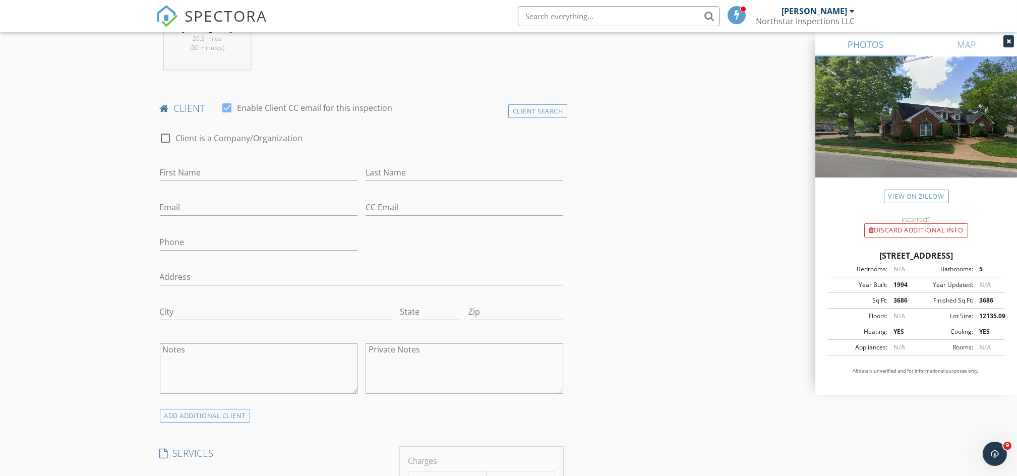
scroll to position [457, 0]
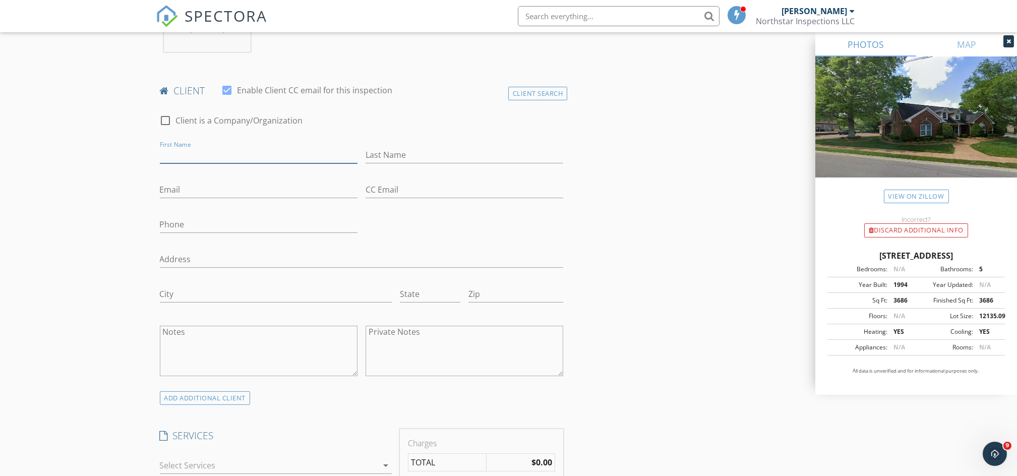
click at [240, 158] on input "First Name" at bounding box center [259, 155] width 198 height 17
type input "Parker and Megan"
type input "Reynolds"
type input "[EMAIL_ADDRESS][DOMAIN_NAME]"
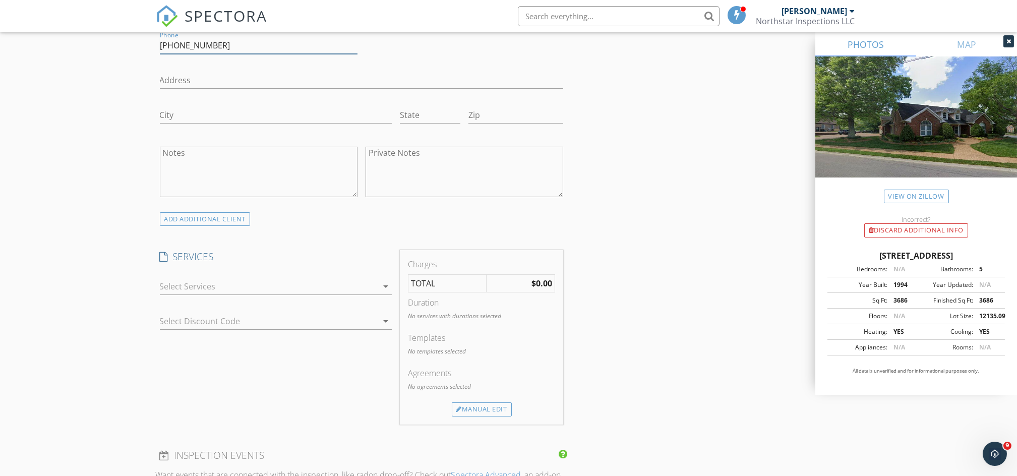
scroll to position [672, 0]
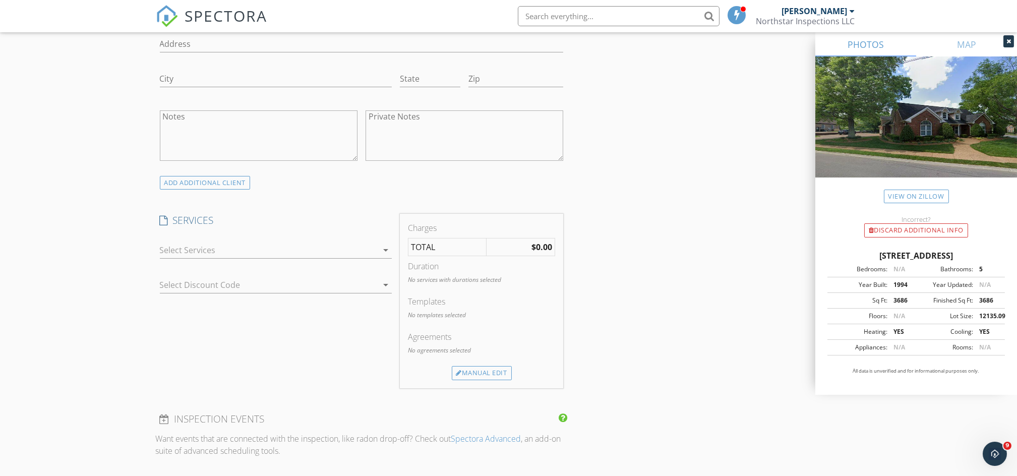
type input "[PHONE_NUMBER]"
click at [237, 257] on div at bounding box center [269, 250] width 218 height 16
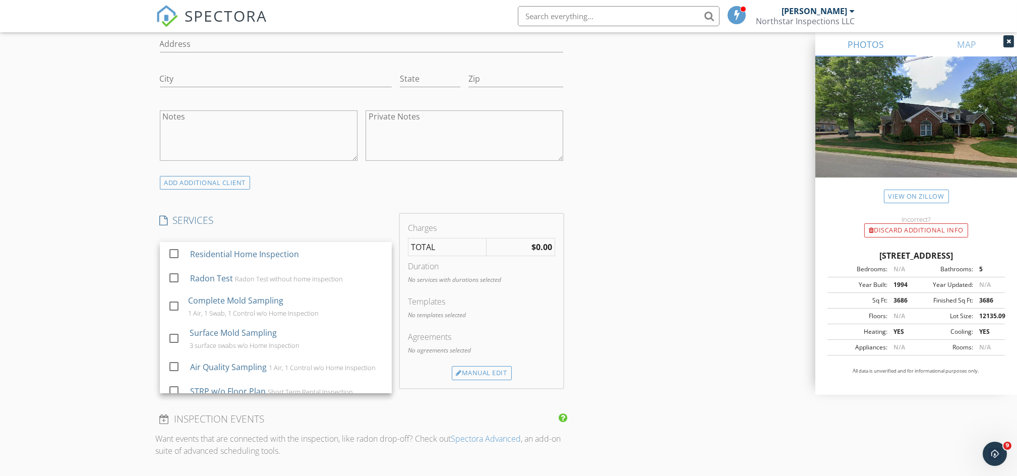
drag, startPoint x: 237, startPoint y: 257, endPoint x: 88, endPoint y: 290, distance: 153.5
click at [88, 290] on div "New Inspection Click here to use the New Order Form INSPECTOR(S) check_box_outl…" at bounding box center [508, 368] width 1017 height 1963
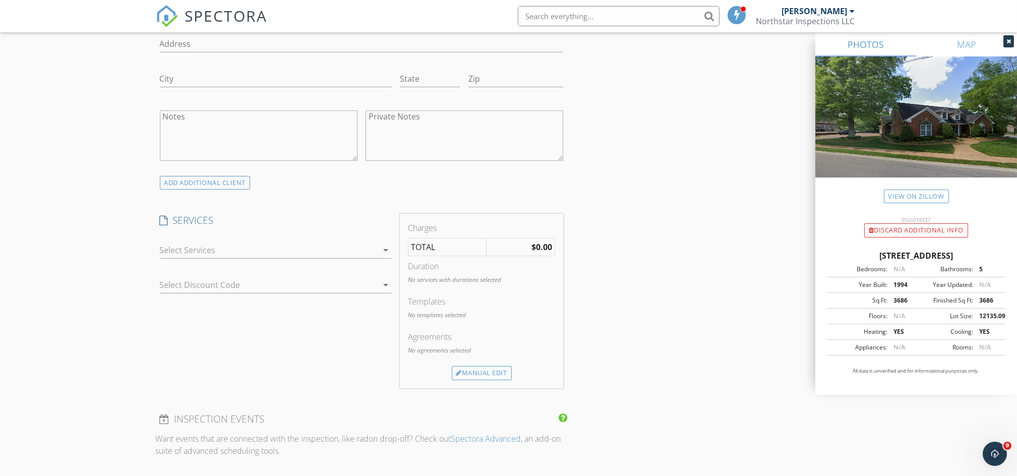
click at [221, 252] on div at bounding box center [269, 250] width 218 height 16
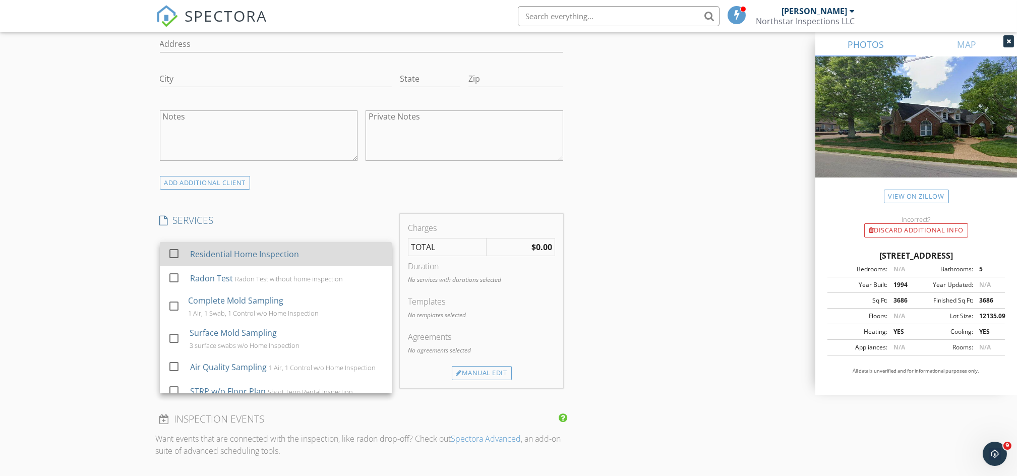
click at [218, 254] on div "Residential Home Inspection" at bounding box center [244, 254] width 109 height 12
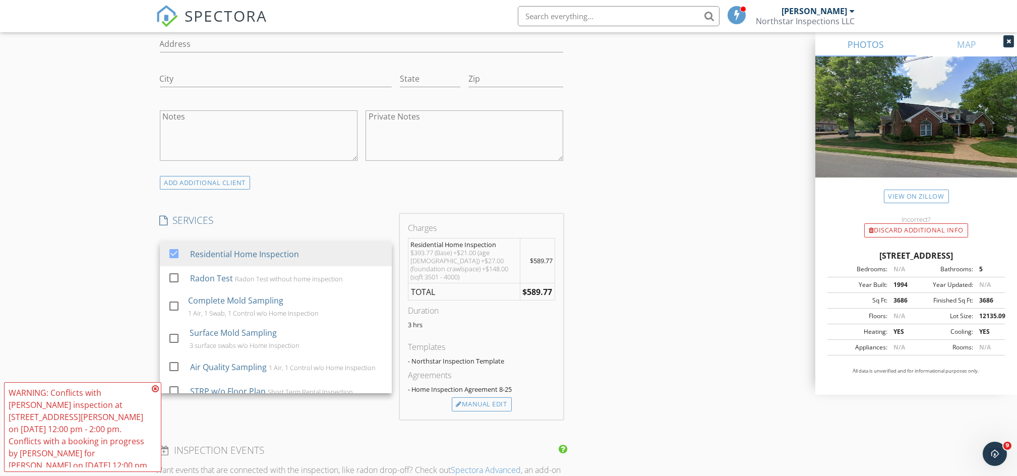
click at [109, 290] on div "New Inspection Click here to use the New Order Form INSPECTOR(S) check_box_outl…" at bounding box center [508, 384] width 1017 height 1995
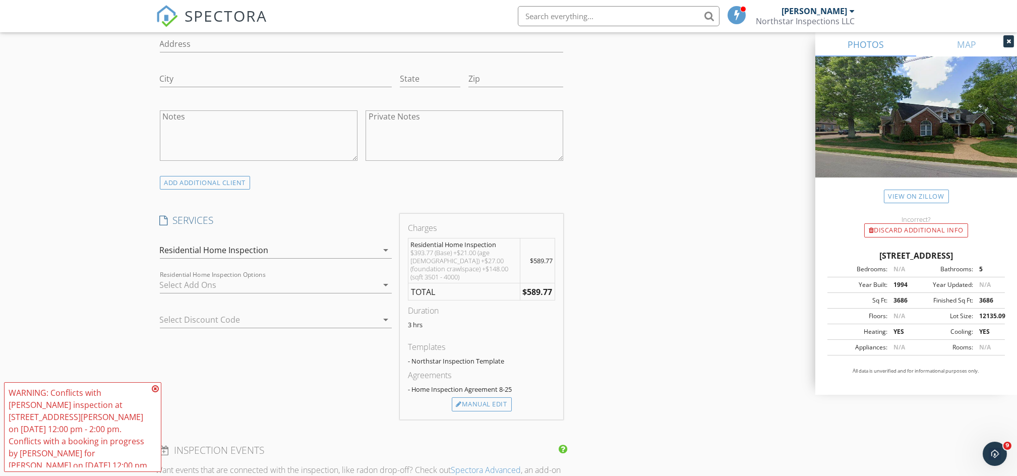
click at [218, 275] on div "check_box_outline_blank Termite Inspection Termite Inspection w/Home Inspection…" at bounding box center [276, 287] width 232 height 33
click at [216, 278] on div at bounding box center [269, 285] width 218 height 16
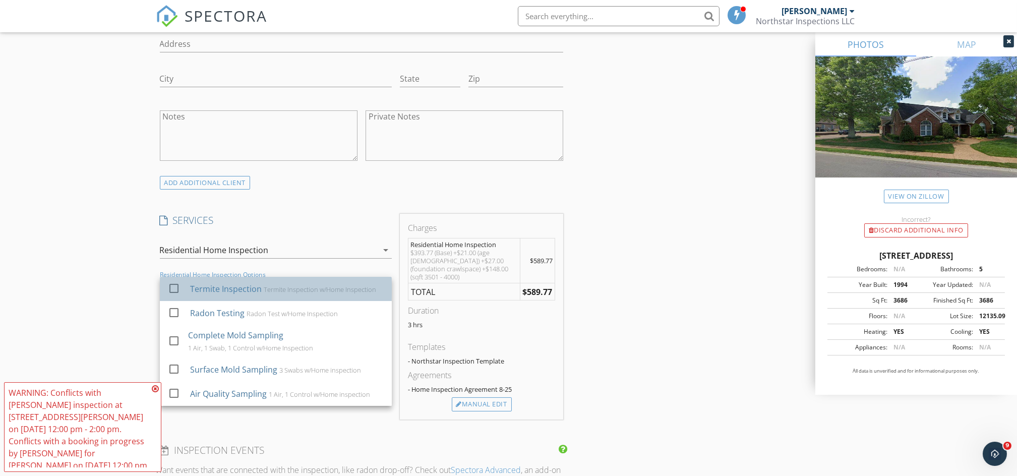
click at [216, 283] on div "Termite Inspection Termite Inspection w/Home Inspection" at bounding box center [287, 289] width 194 height 20
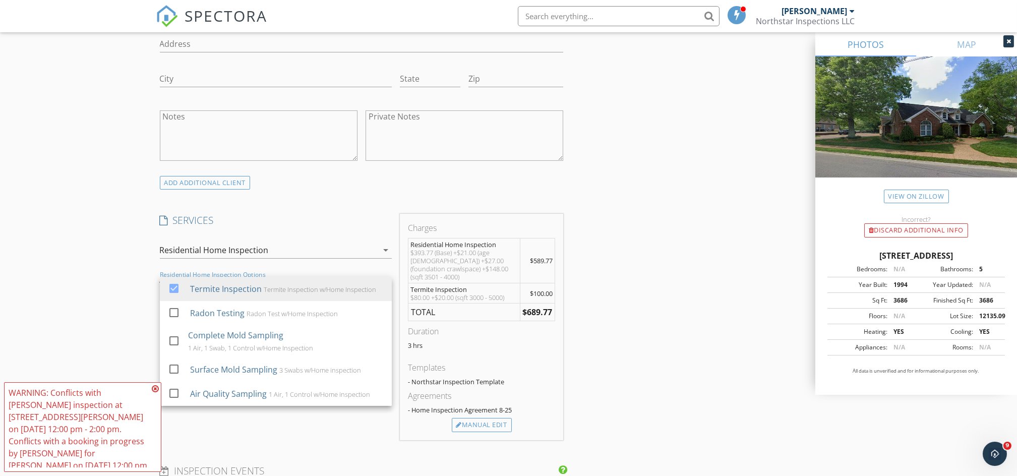
click at [107, 301] on div "New Inspection Click here to use the New Order Form INSPECTOR(S) check_box_outl…" at bounding box center [508, 394] width 1017 height 2015
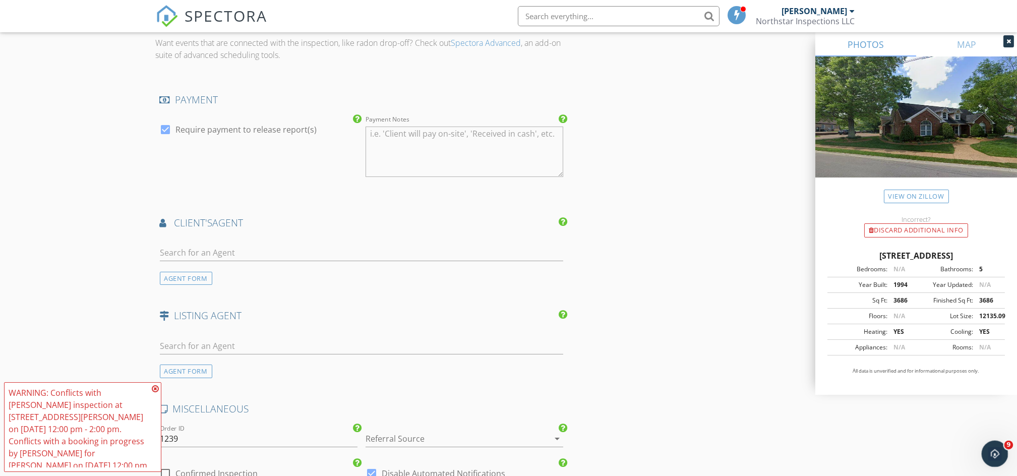
scroll to position [1138, 0]
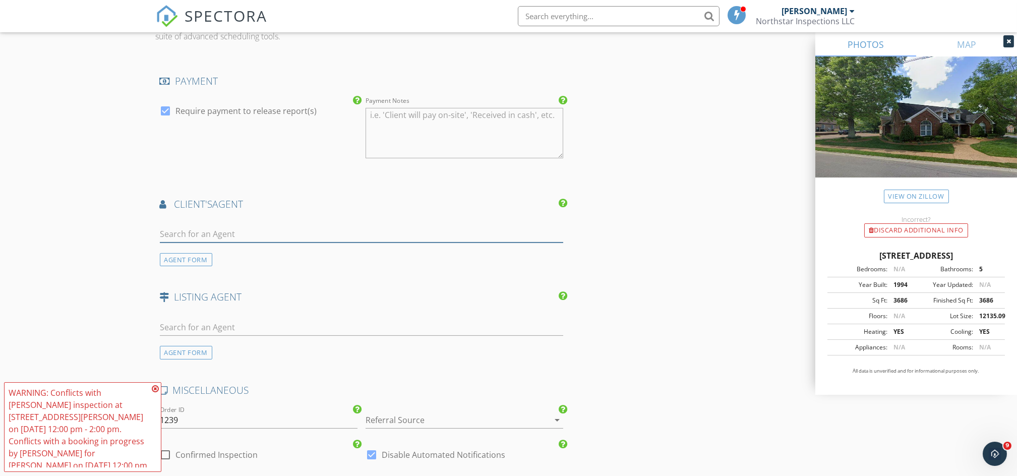
drag, startPoint x: 289, startPoint y: 226, endPoint x: 277, endPoint y: 106, distance: 121.1
click at [289, 226] on input "text" at bounding box center [362, 234] width 404 height 17
type input "elaine"
click at [219, 246] on div "[PERSON_NAME]" at bounding box center [227, 252] width 76 height 12
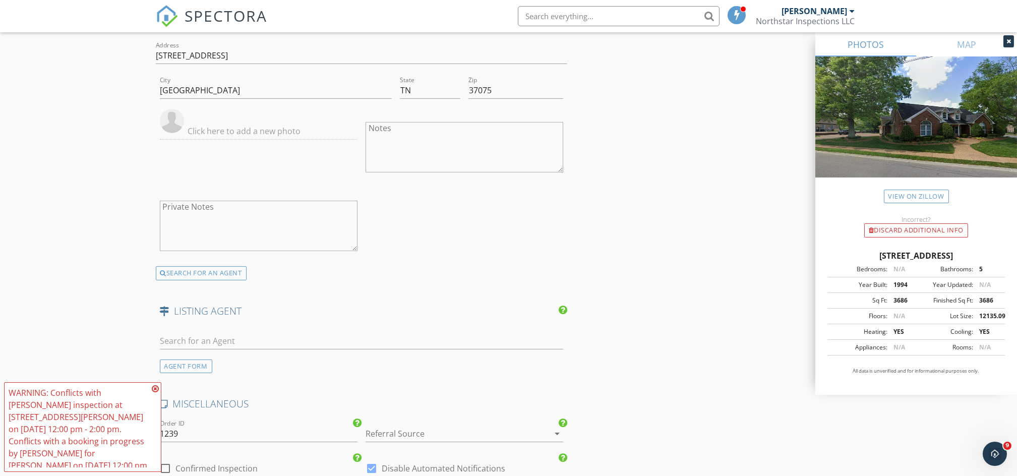
scroll to position [1470, 0]
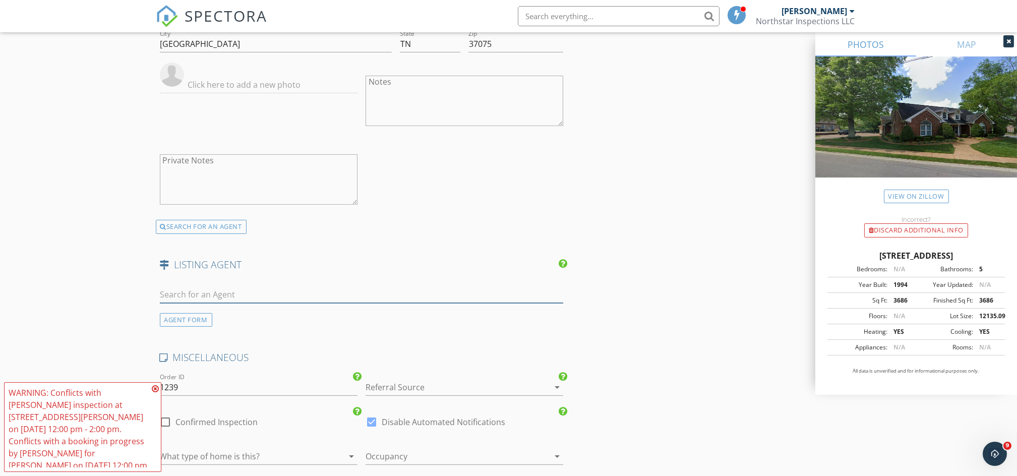
drag, startPoint x: 304, startPoint y: 293, endPoint x: 301, endPoint y: 108, distance: 185.0
click at [304, 293] on input "text" at bounding box center [362, 294] width 404 height 17
type input "elaine"
click at [247, 307] on div "[PERSON_NAME]" at bounding box center [227, 312] width 76 height 12
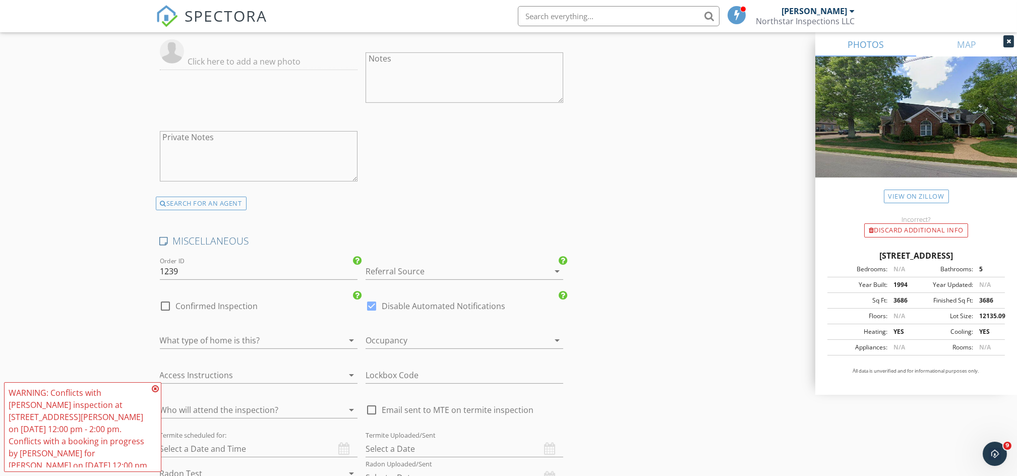
scroll to position [1928, 0]
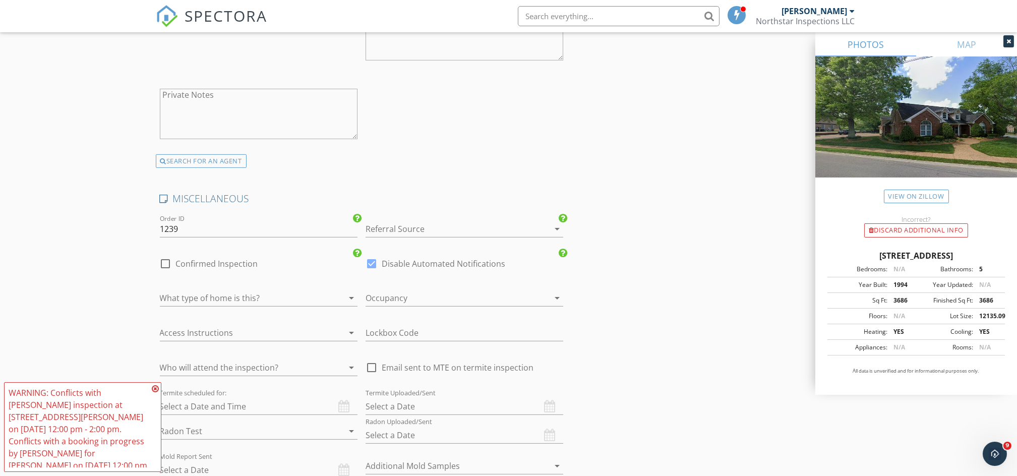
click at [450, 222] on div at bounding box center [449, 229] width 169 height 16
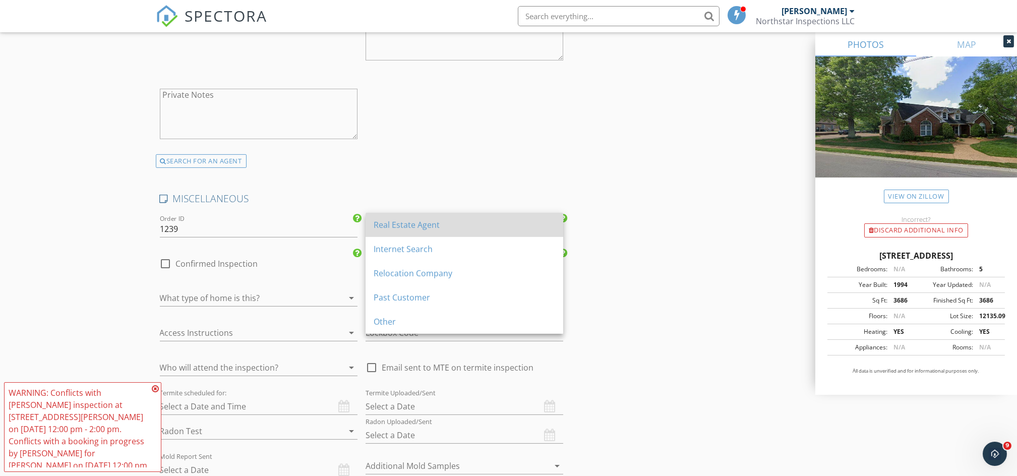
click at [437, 233] on div "Real Estate Agent" at bounding box center [464, 225] width 181 height 24
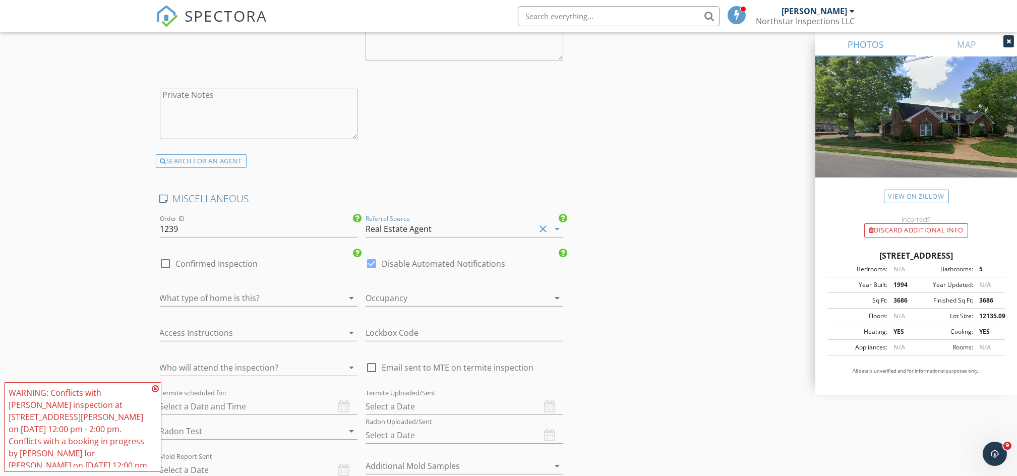
click at [238, 290] on div at bounding box center [244, 298] width 169 height 16
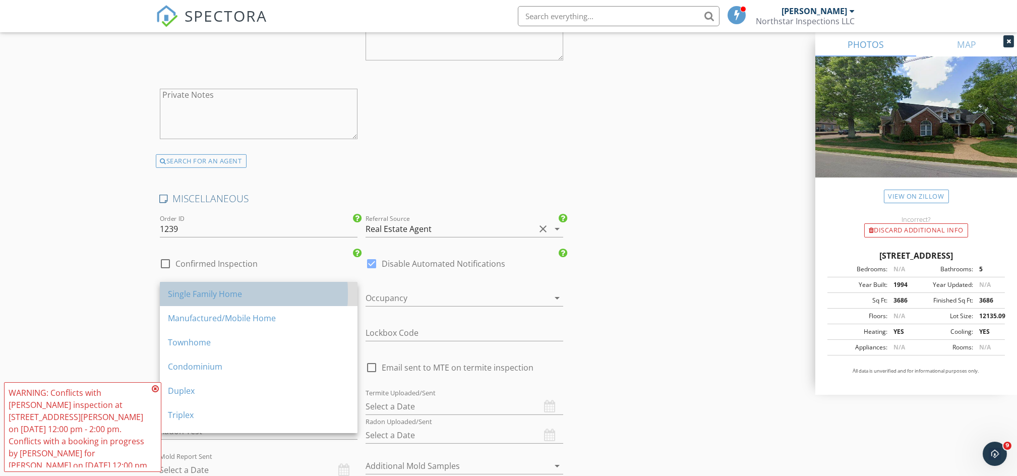
click at [240, 294] on div "Single Family Home" at bounding box center [258, 294] width 181 height 12
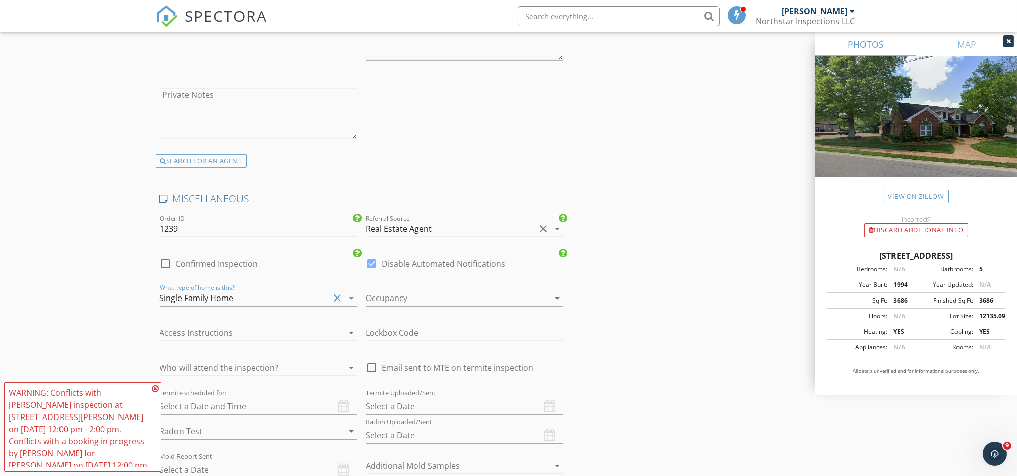
click at [415, 290] on div at bounding box center [449, 298] width 169 height 16
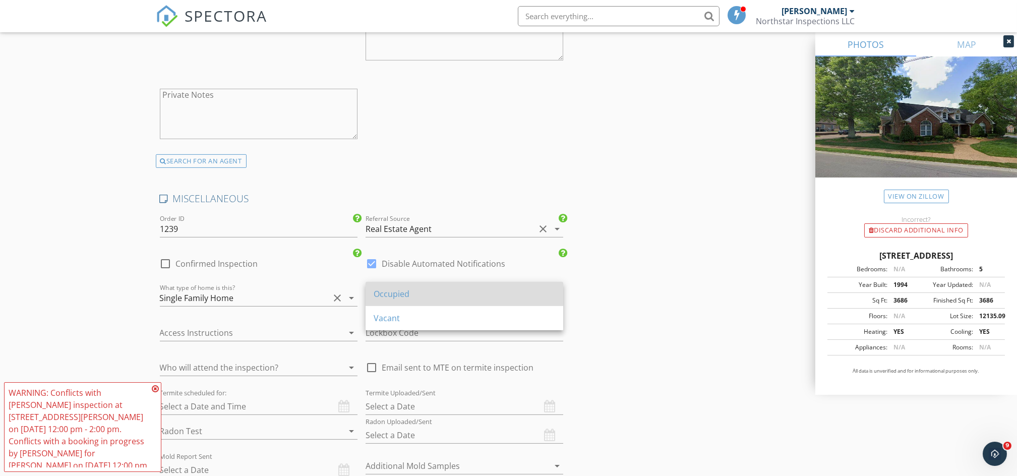
click at [415, 297] on div "Occupied" at bounding box center [464, 294] width 181 height 12
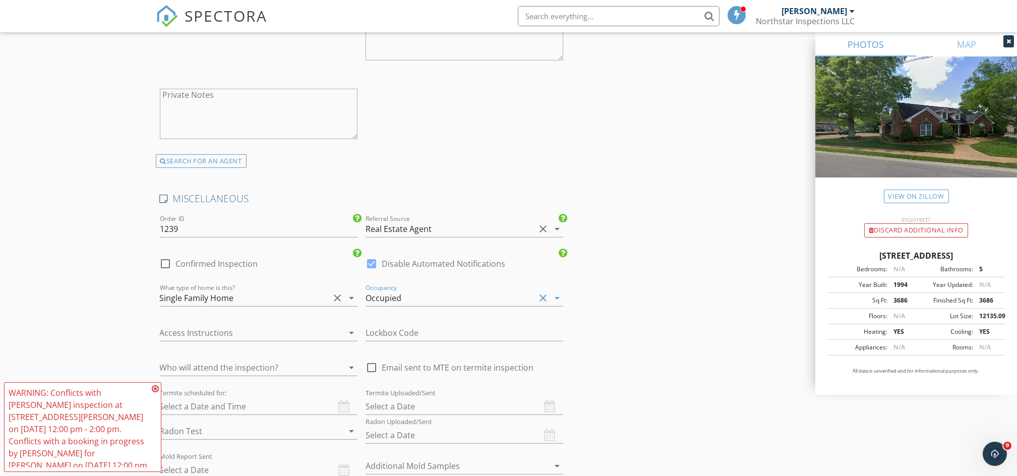
click at [232, 327] on div at bounding box center [244, 333] width 169 height 16
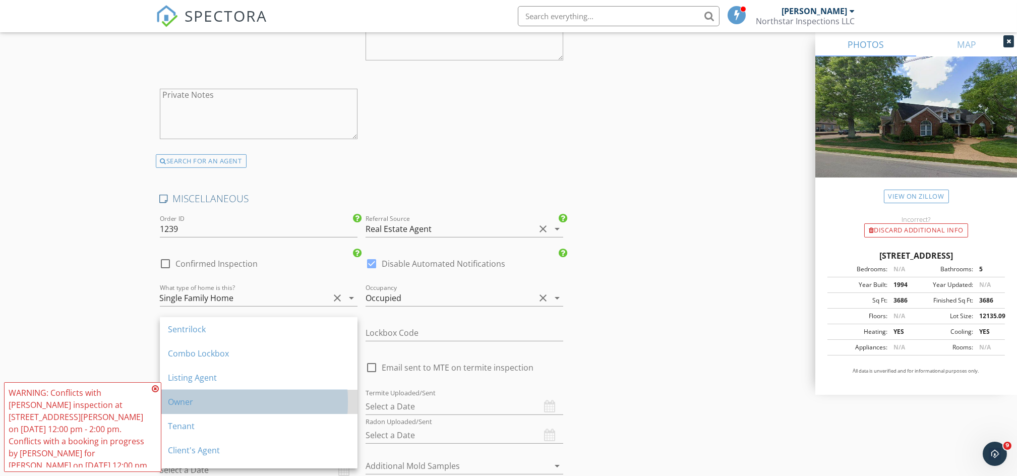
click at [222, 405] on div "Owner" at bounding box center [258, 402] width 181 height 12
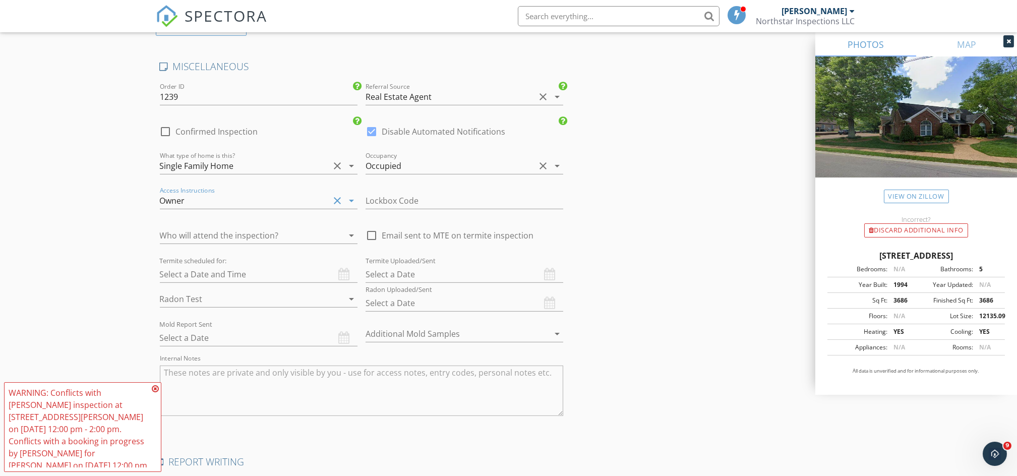
scroll to position [2073, 0]
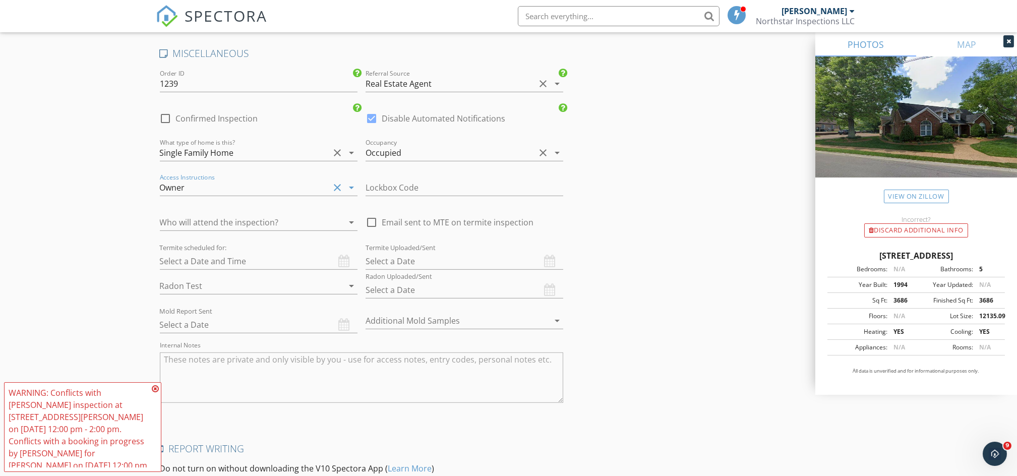
click at [372, 218] on div at bounding box center [371, 222] width 17 height 17
checkbox input "true"
click at [278, 218] on div at bounding box center [244, 222] width 169 height 16
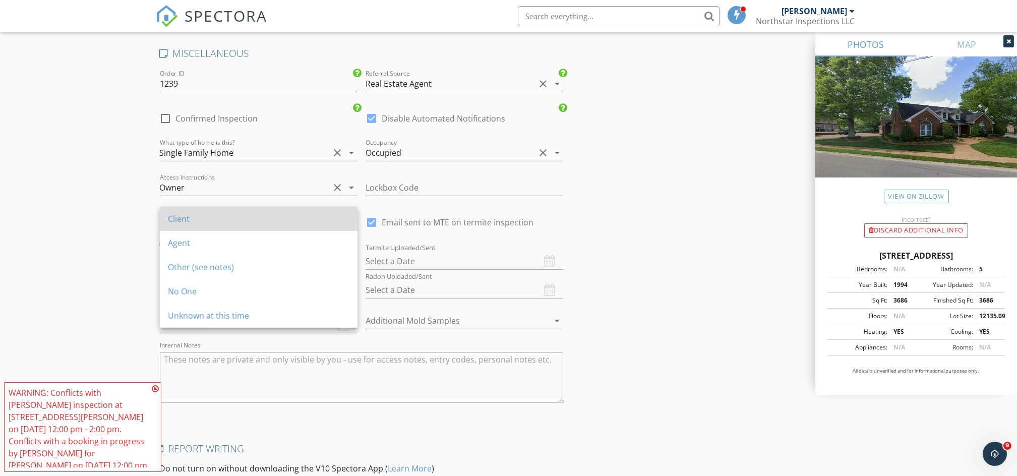
click at [278, 220] on div "Client" at bounding box center [258, 219] width 181 height 12
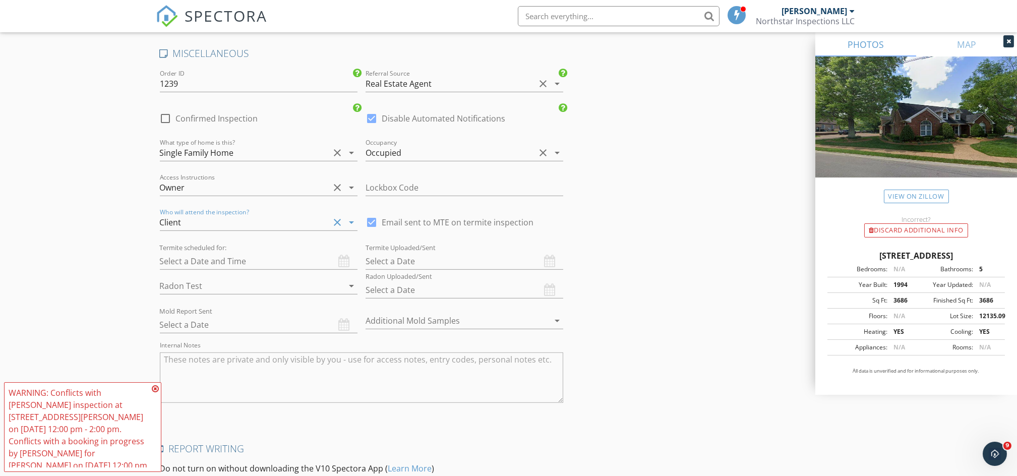
click at [348, 280] on icon "arrow_drop_down" at bounding box center [351, 286] width 12 height 12
click at [316, 307] on div "No" at bounding box center [258, 306] width 181 height 12
click at [265, 256] on input "text" at bounding box center [259, 261] width 198 height 17
type input "09/30/2025 12:00 PM"
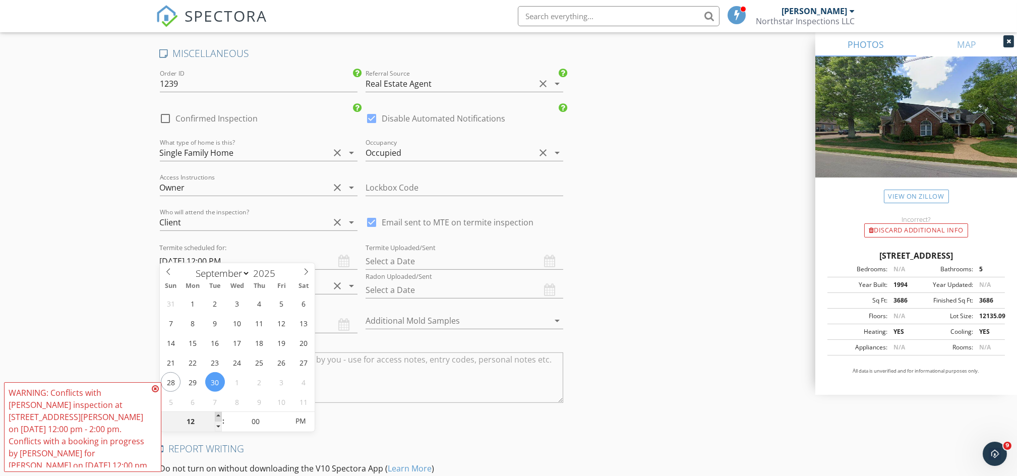
type input "01"
type input "[DATE] 1:00 PM"
click at [221, 413] on span at bounding box center [218, 416] width 7 height 10
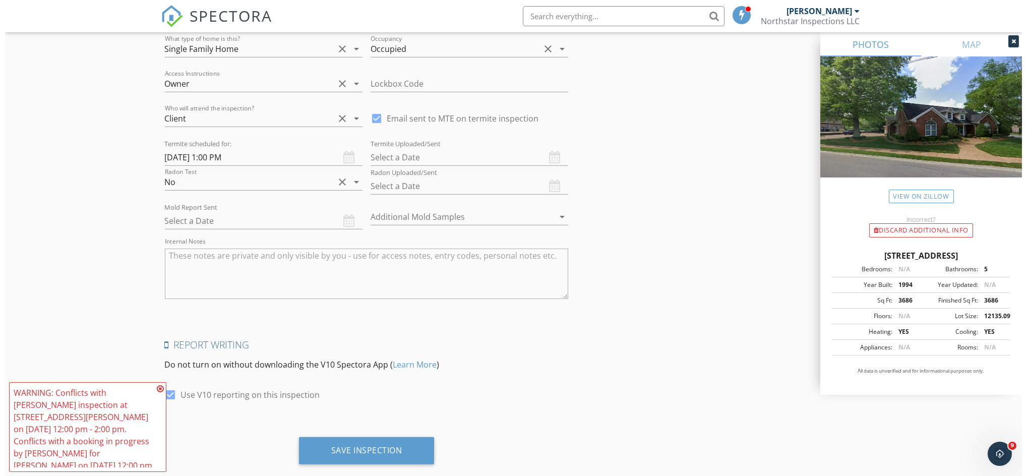
scroll to position [2189, 0]
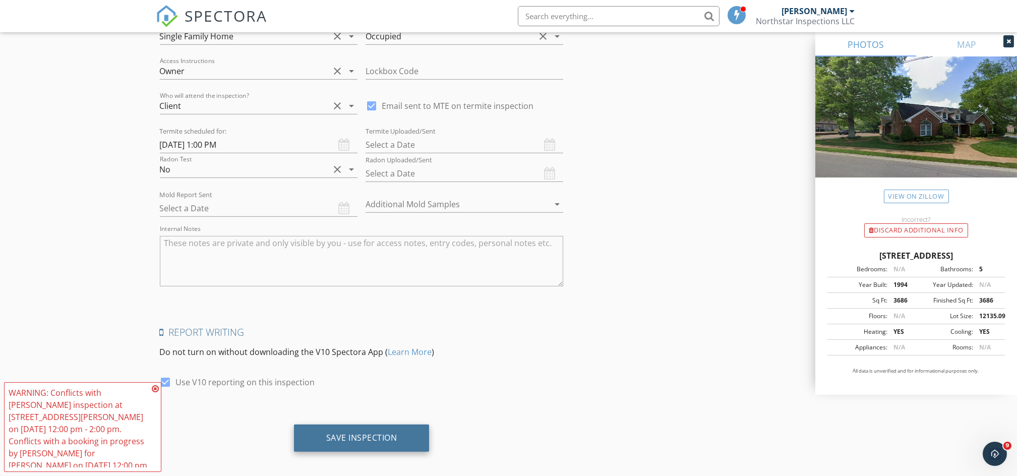
click at [357, 432] on div "Save Inspection" at bounding box center [361, 437] width 71 height 10
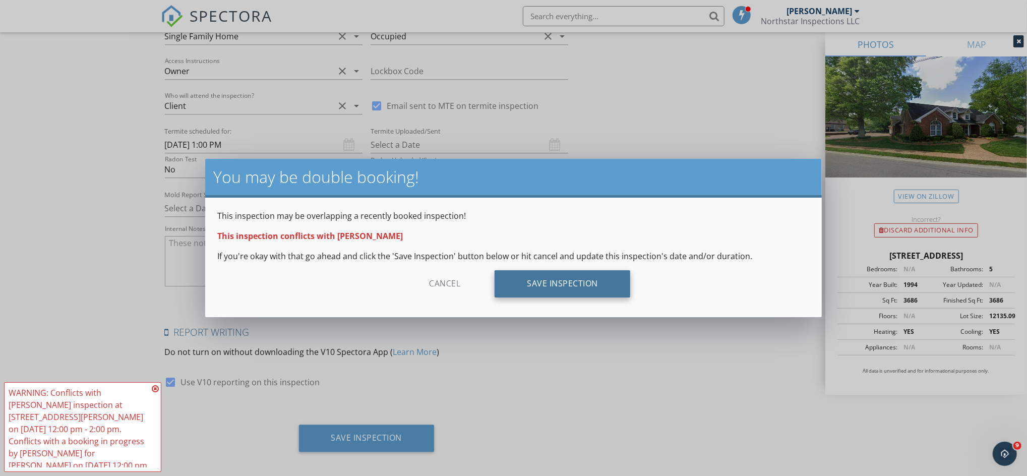
click at [554, 284] on div "Save Inspection" at bounding box center [562, 283] width 136 height 27
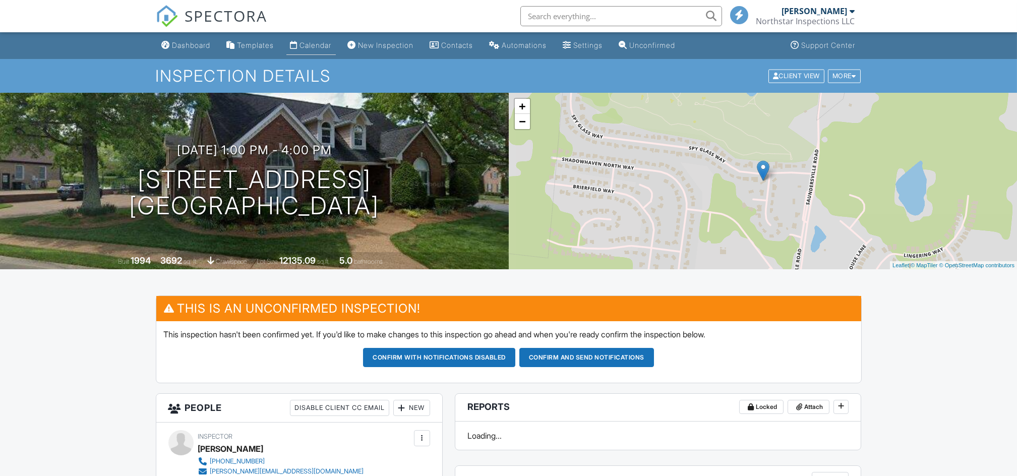
click at [331, 40] on link "Calendar" at bounding box center [310, 45] width 49 height 19
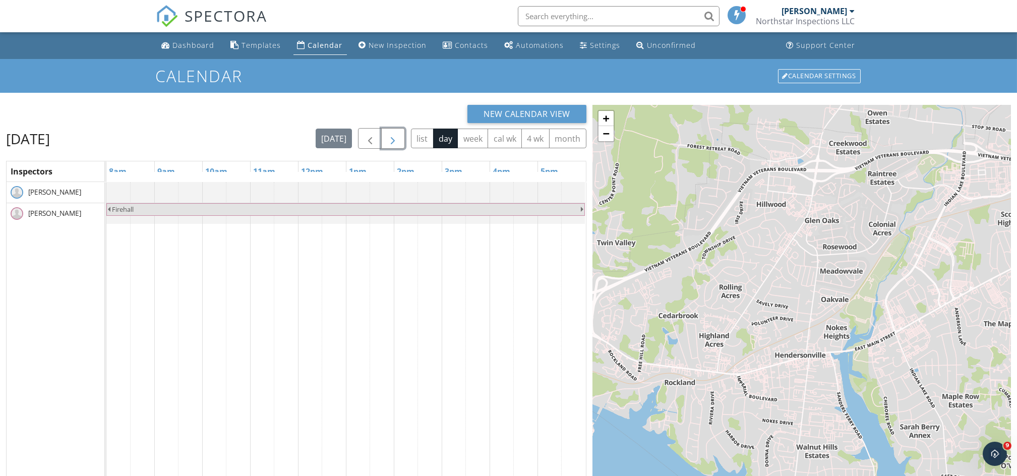
click at [392, 131] on button "button" at bounding box center [393, 138] width 24 height 21
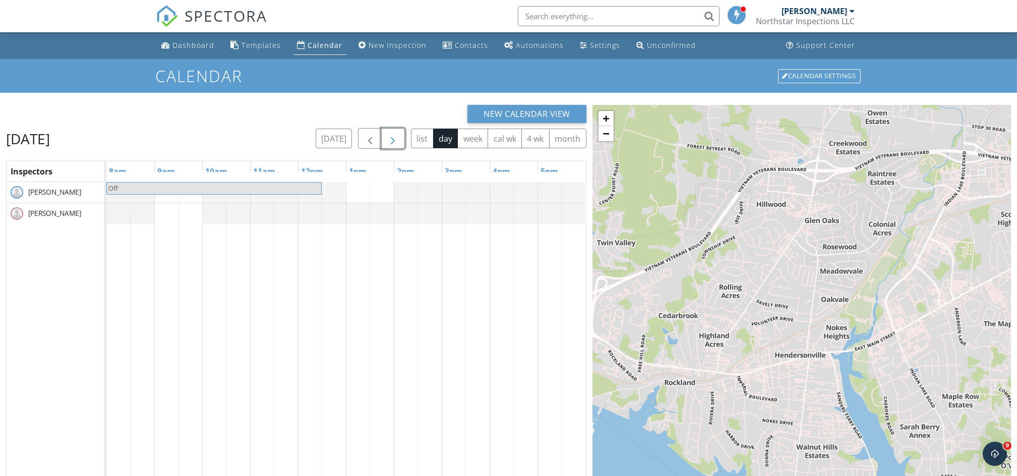
click at [392, 131] on button "button" at bounding box center [393, 138] width 24 height 21
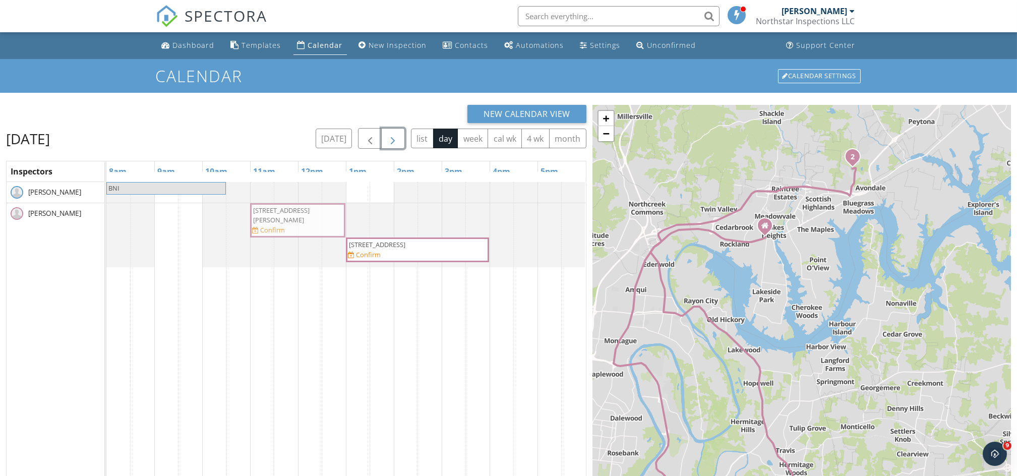
drag, startPoint x: 354, startPoint y: 219, endPoint x: 304, endPoint y: 223, distance: 49.6
click at [106, 223] on div "917 Sandburg Ct, Nashville 37214 Confirm 100 Masters Way, Hendersonville 37075 …" at bounding box center [106, 235] width 0 height 64
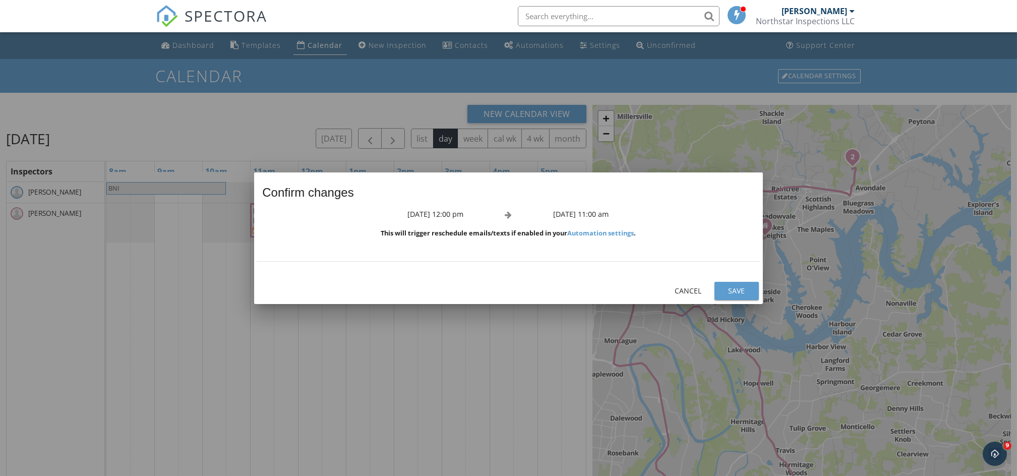
click at [734, 283] on button "Save" at bounding box center [736, 291] width 44 height 18
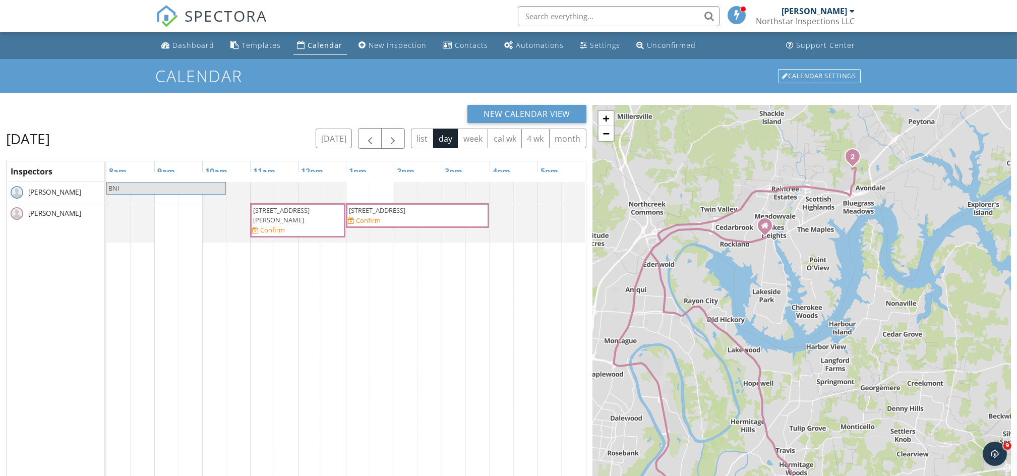
click at [316, 222] on span "917 Sandburg Ct, Nashville 37214" at bounding box center [297, 215] width 91 height 19
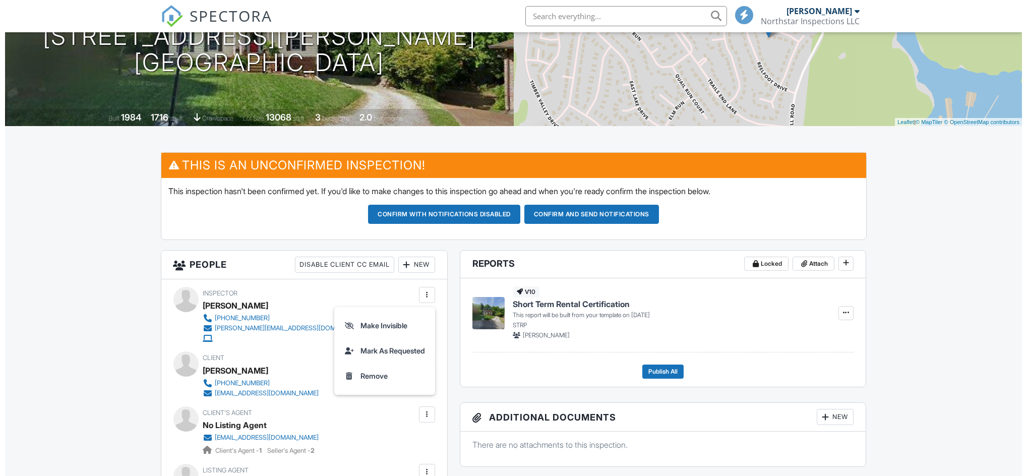
scroll to position [188, 0]
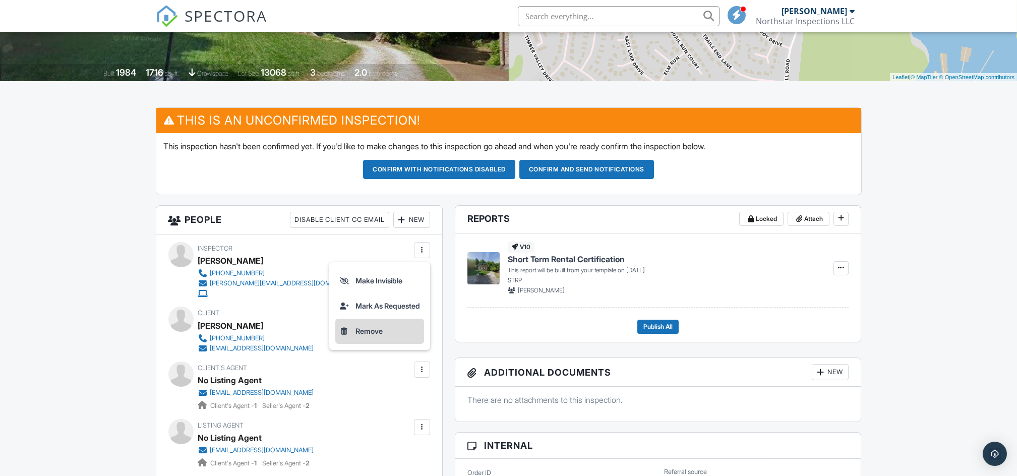
click at [372, 334] on li "Remove" at bounding box center [379, 331] width 89 height 25
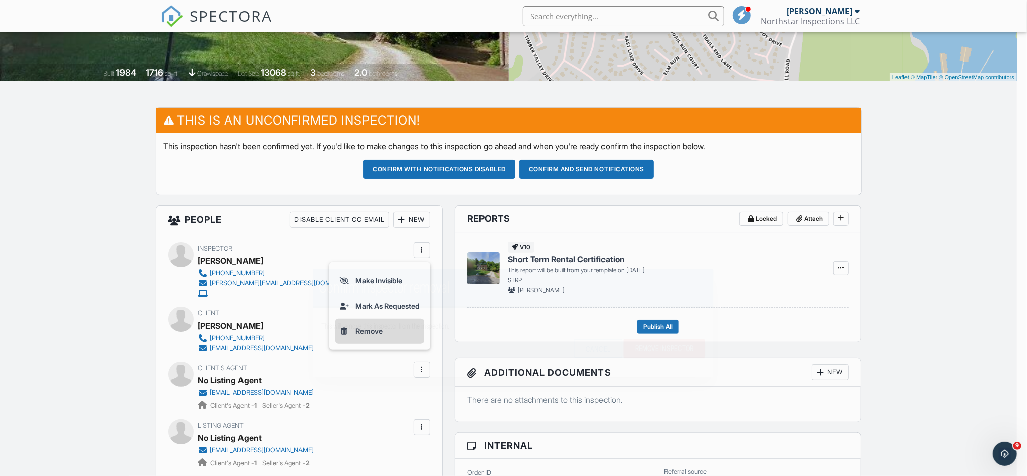
scroll to position [0, 0]
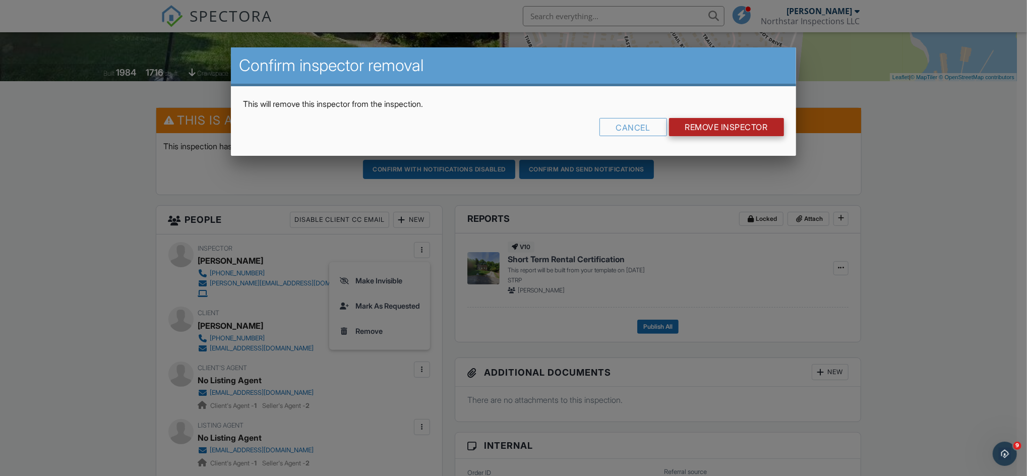
click at [695, 131] on input "Remove Inspector" at bounding box center [726, 127] width 115 height 18
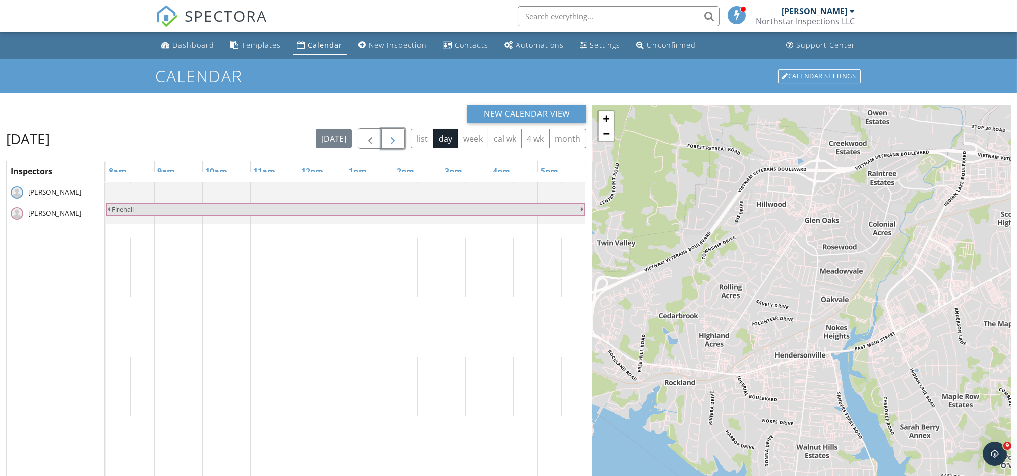
click at [390, 139] on span "button" at bounding box center [393, 139] width 12 height 12
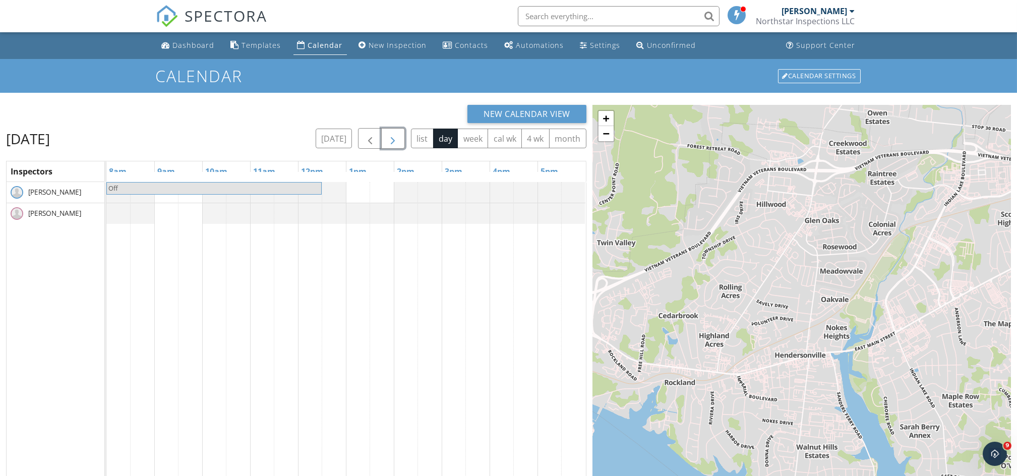
click at [390, 139] on span "button" at bounding box center [393, 139] width 12 height 12
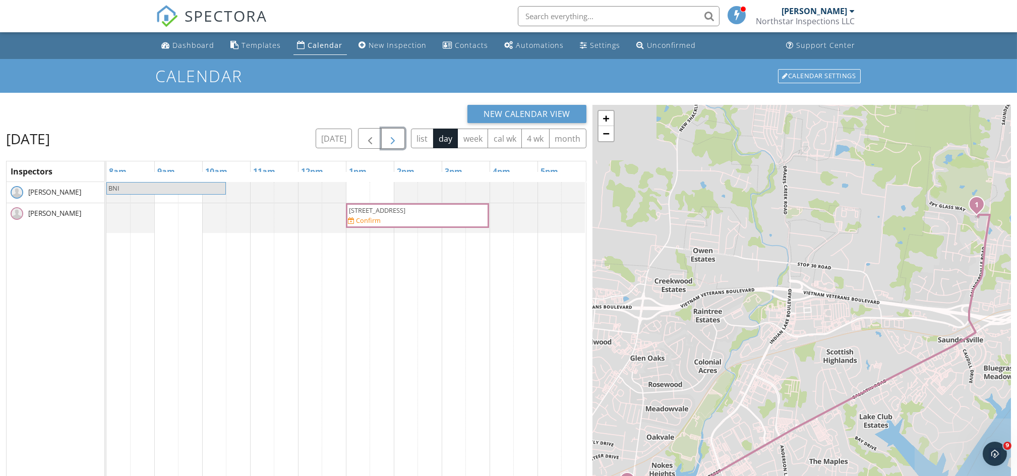
click at [405, 210] on span "[STREET_ADDRESS]" at bounding box center [377, 210] width 56 height 9
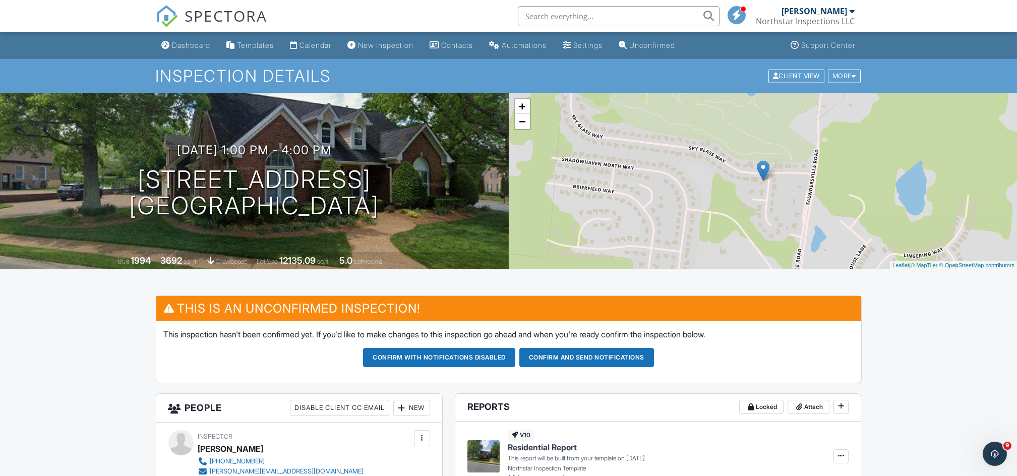
scroll to position [37, 0]
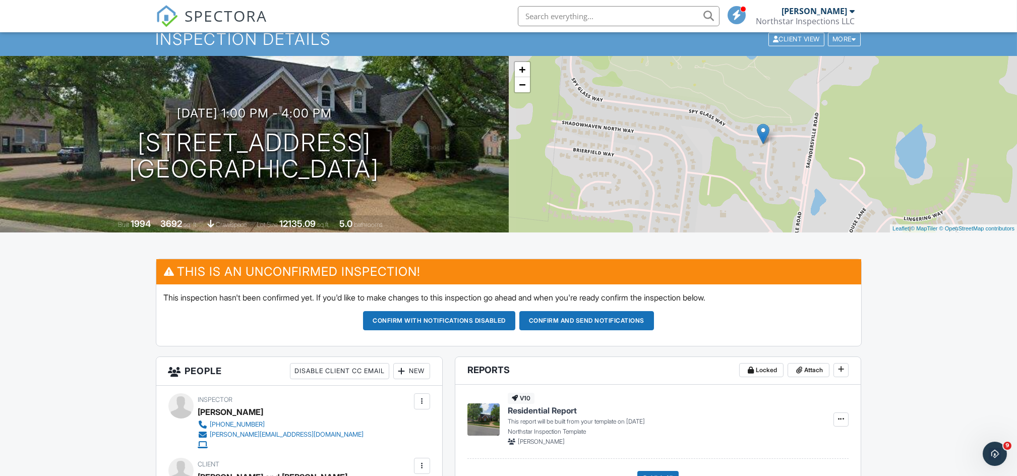
click at [646, 318] on button "Confirm and send notifications" at bounding box center [586, 320] width 135 height 19
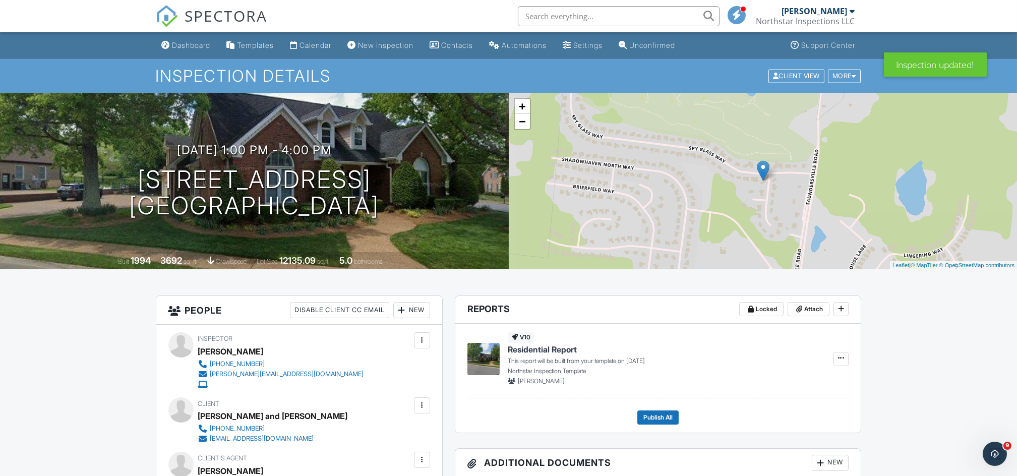
click at [417, 458] on div at bounding box center [422, 460] width 10 height 10
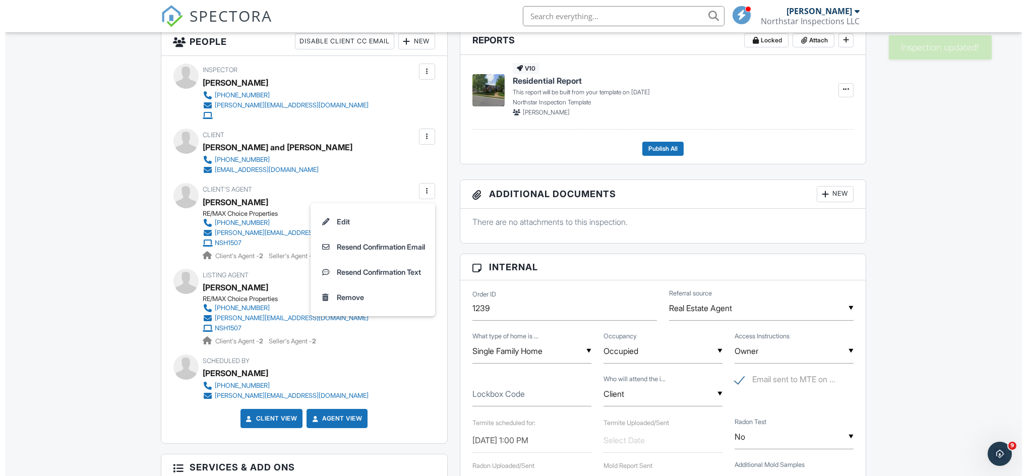
scroll to position [277, 0]
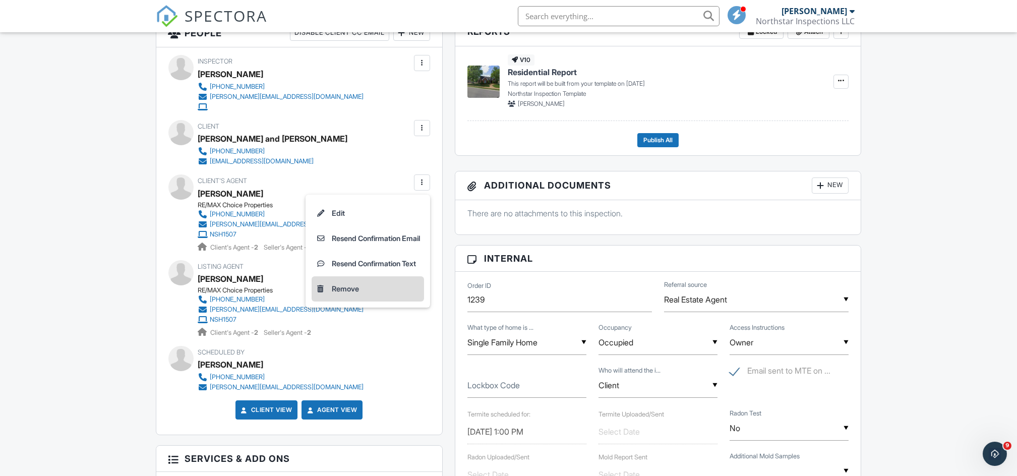
click at [341, 292] on li "Remove" at bounding box center [368, 288] width 112 height 25
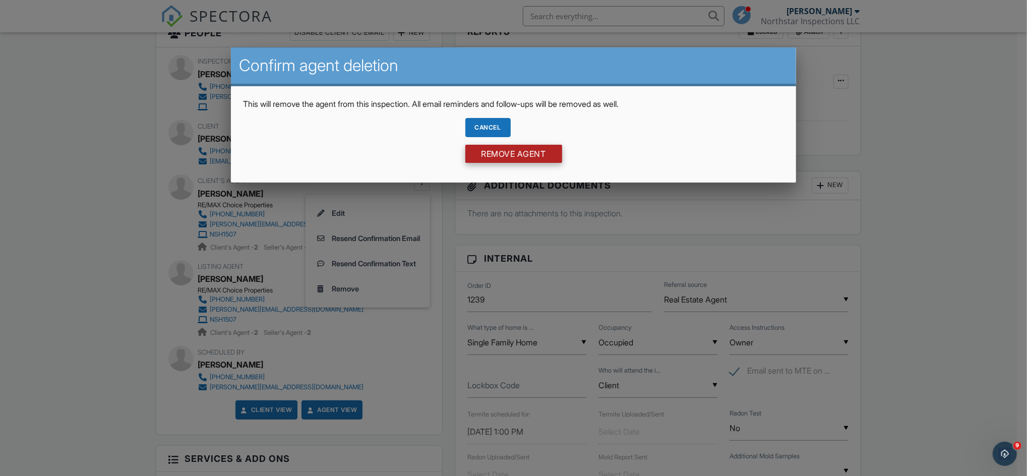
click at [544, 149] on input "Remove Agent" at bounding box center [513, 154] width 97 height 18
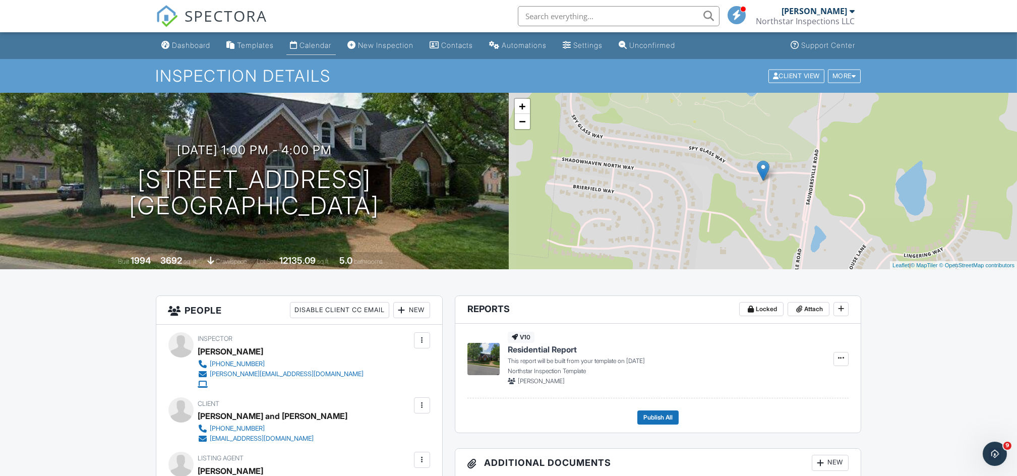
click at [315, 52] on link "Calendar" at bounding box center [310, 45] width 49 height 19
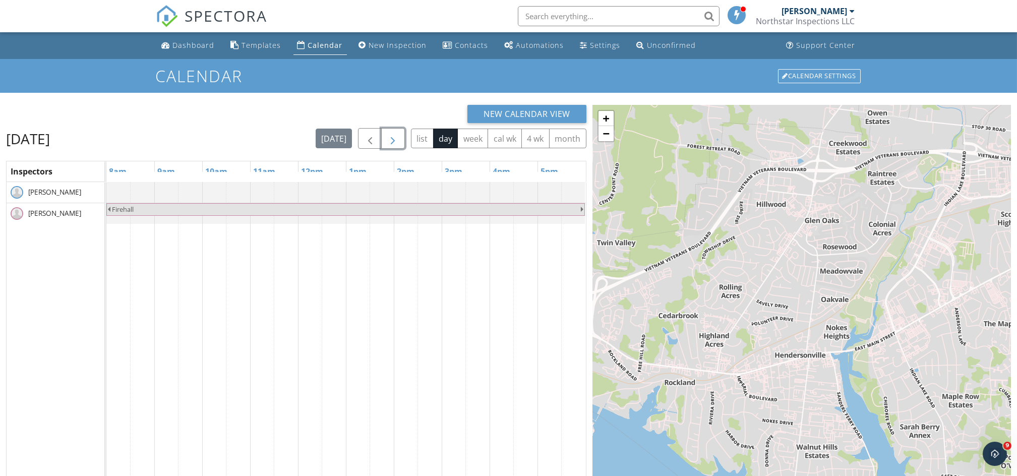
click at [397, 142] on span "button" at bounding box center [393, 139] width 12 height 12
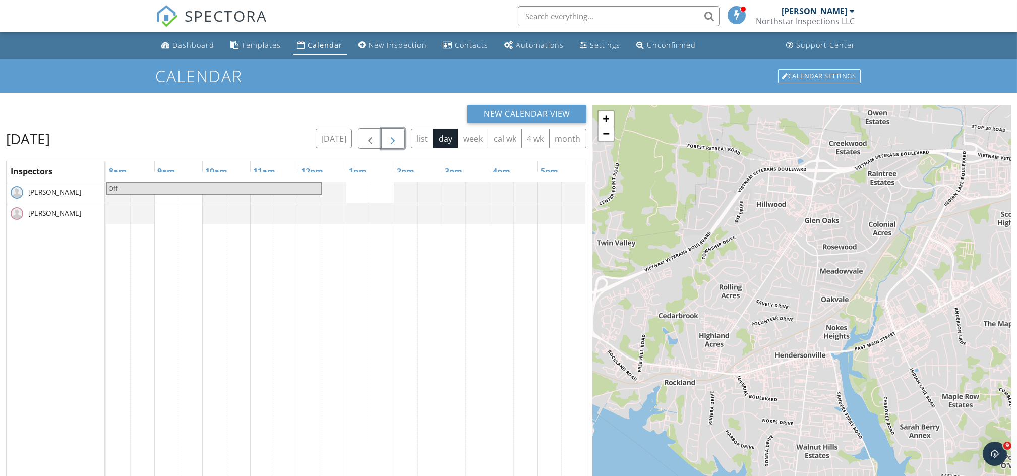
click at [397, 142] on span "button" at bounding box center [393, 139] width 12 height 12
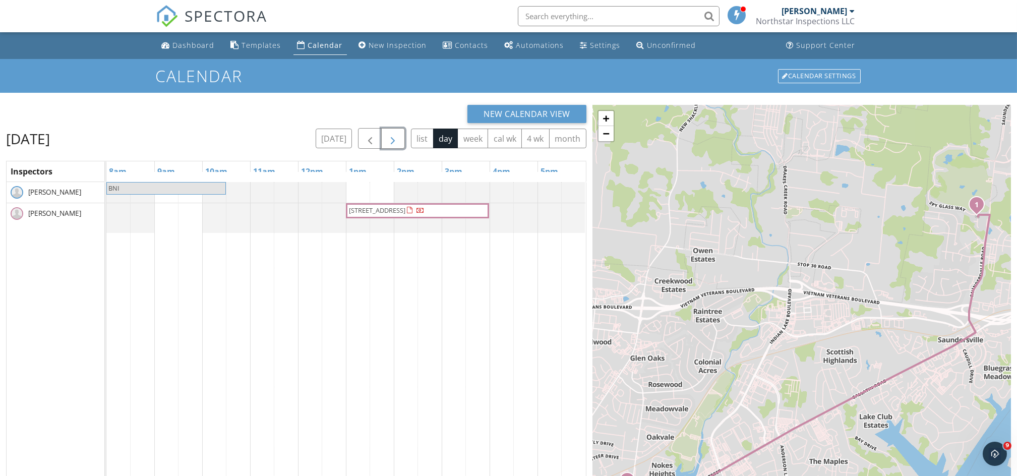
click at [397, 142] on span "button" at bounding box center [393, 139] width 12 height 12
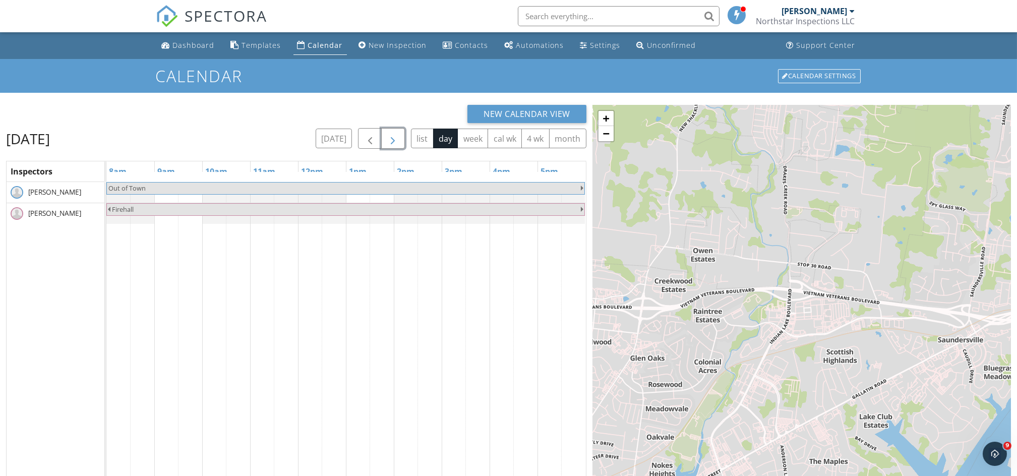
click at [397, 142] on span "button" at bounding box center [393, 139] width 12 height 12
